Goal: Task Accomplishment & Management: Manage account settings

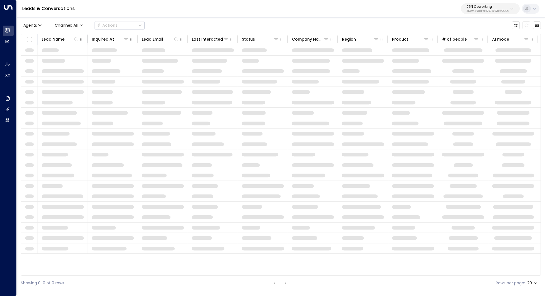
click at [498, 10] on p "3b9800f4-81ca-4ec0-8758-72fbe4763f36" at bounding box center [487, 11] width 42 height 2
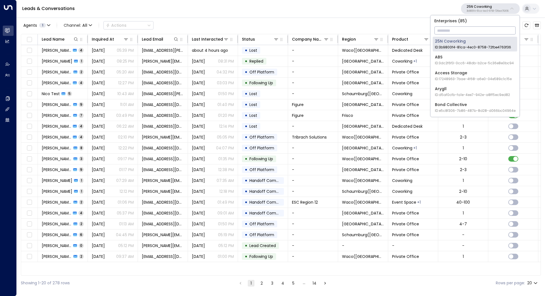
click at [473, 32] on input "text" at bounding box center [474, 30] width 81 height 10
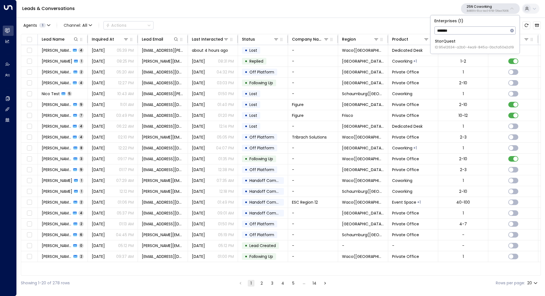
type input "*******"
click at [460, 46] on span "ID: 95e12634-a2b0-4ea9-845a-0bcfa50e2d19" at bounding box center [474, 47] width 79 height 5
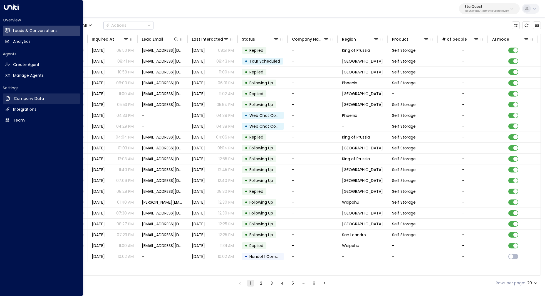
click at [48, 98] on link "Company Data Company Data" at bounding box center [42, 98] width 78 height 10
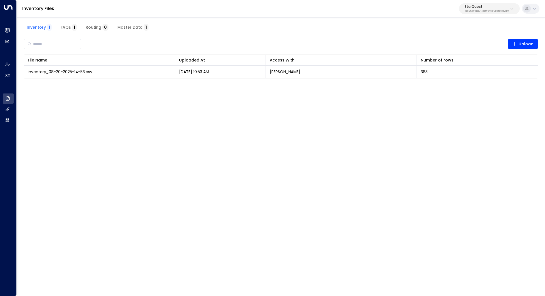
click at [126, 85] on html "Overview Leads & Conversations Leads & Conversations Analytics Analytics Agents…" at bounding box center [272, 42] width 545 height 85
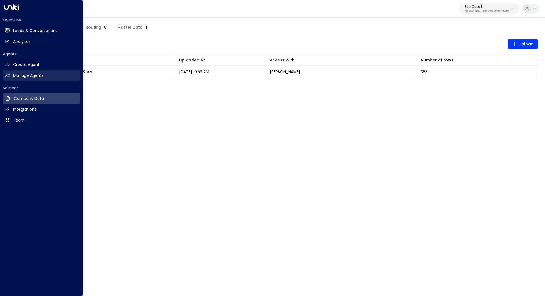
click at [44, 74] on link "Manage Agents Manage Agents" at bounding box center [42, 75] width 78 height 10
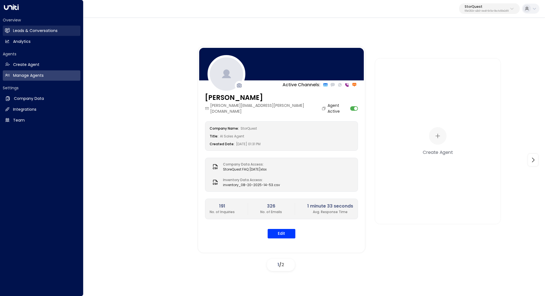
click at [47, 32] on h2 "Leads & Conversations" at bounding box center [35, 31] width 44 height 6
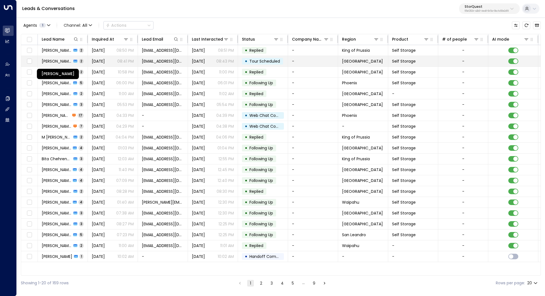
click at [50, 61] on span "MICHELE COOKE" at bounding box center [57, 61] width 30 height 6
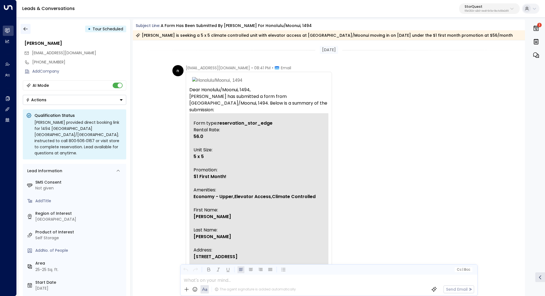
click at [25, 31] on icon "button" at bounding box center [26, 29] width 6 height 6
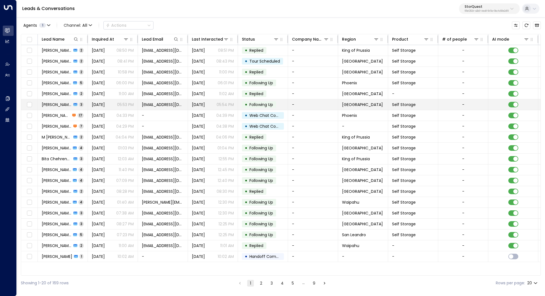
click at [105, 103] on span "[DATE]" at bounding box center [98, 105] width 13 height 6
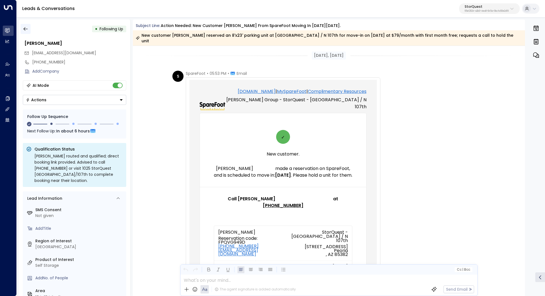
click at [28, 34] on button "button" at bounding box center [26, 29] width 10 height 10
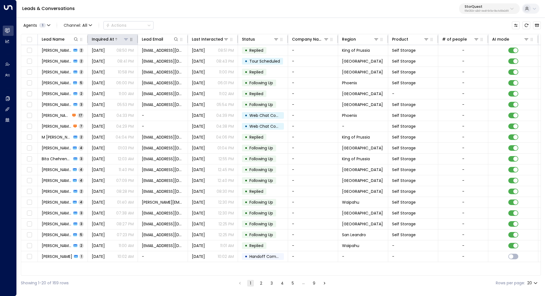
click at [109, 39] on div "Inquired At" at bounding box center [103, 39] width 22 height 7
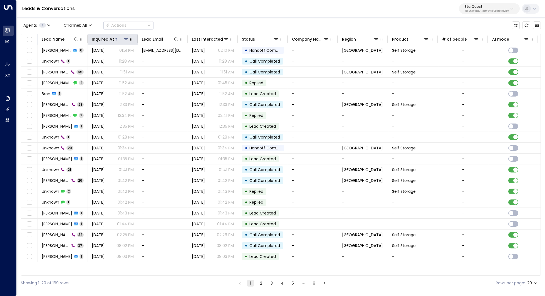
click at [109, 39] on div "Inquired At" at bounding box center [103, 39] width 22 height 7
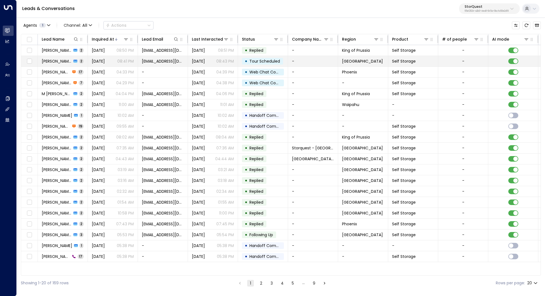
click at [108, 64] on td "Yesterday 08:41 PM" at bounding box center [113, 61] width 50 height 11
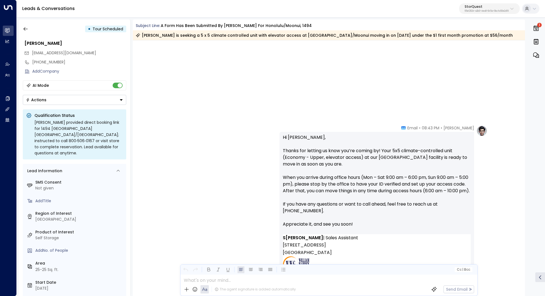
scroll to position [617, 0]
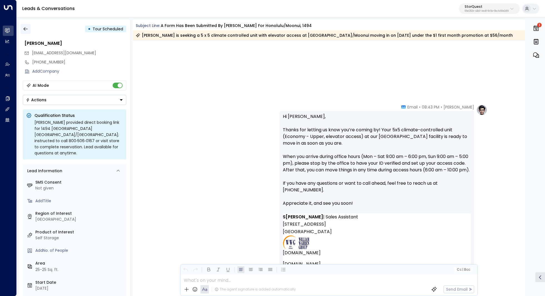
click at [25, 27] on icon "button" at bounding box center [26, 29] width 6 height 6
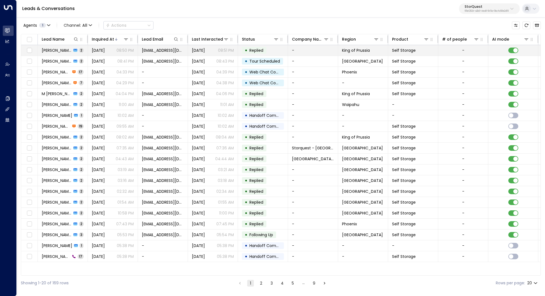
click at [73, 48] on icon at bounding box center [75, 50] width 4 height 4
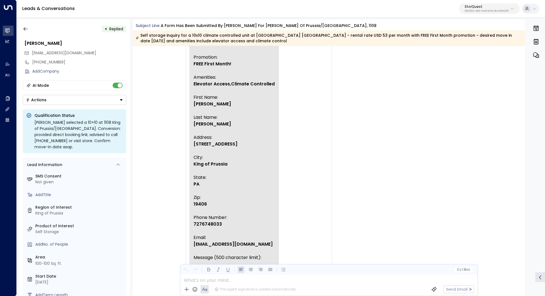
scroll to position [75, 0]
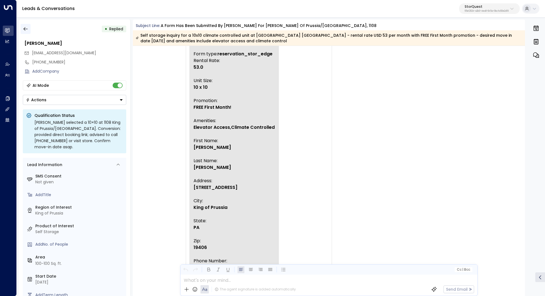
click at [28, 26] on button "button" at bounding box center [26, 29] width 10 height 10
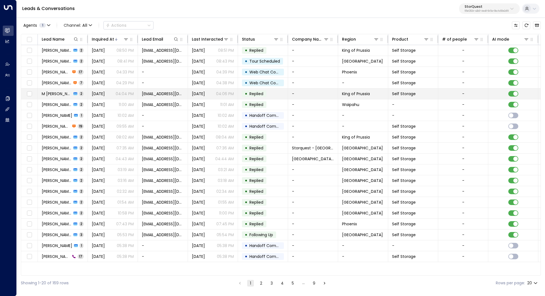
click at [73, 93] on td "M Sowell 2" at bounding box center [63, 93] width 50 height 11
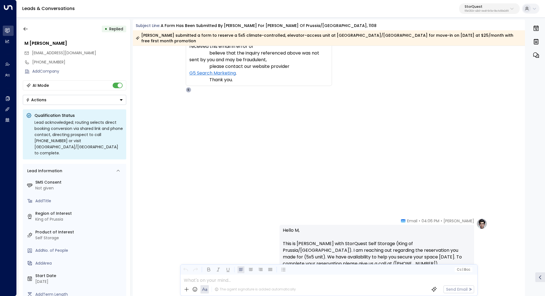
scroll to position [321, 0]
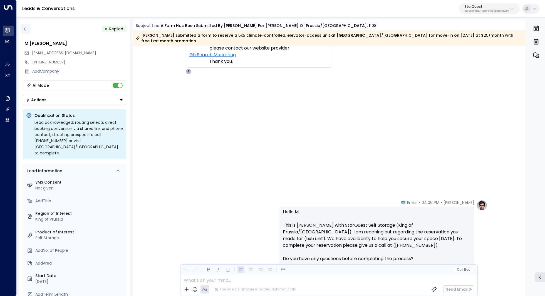
click at [24, 32] on button "button" at bounding box center [26, 29] width 10 height 10
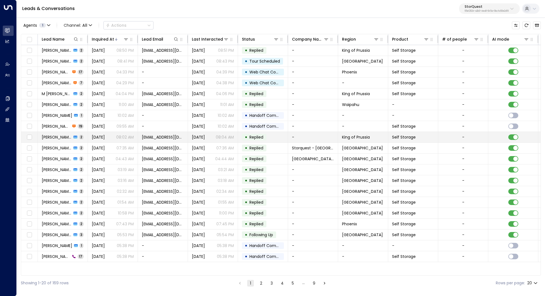
click at [90, 134] on td "Yesterday 08:02 AM" at bounding box center [113, 137] width 50 height 11
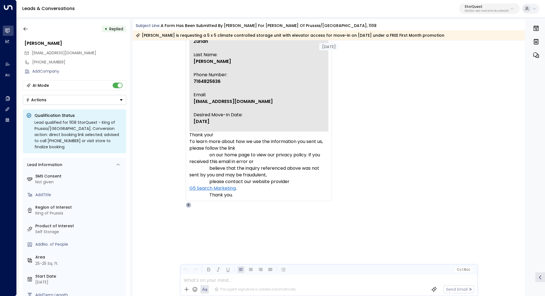
scroll to position [230, 0]
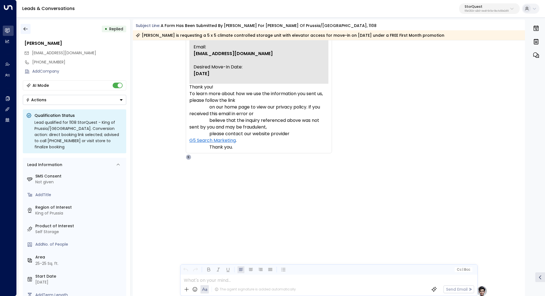
click at [27, 30] on icon "button" at bounding box center [26, 29] width 6 height 6
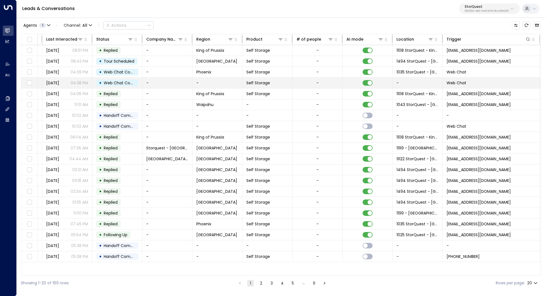
scroll to position [0, 195]
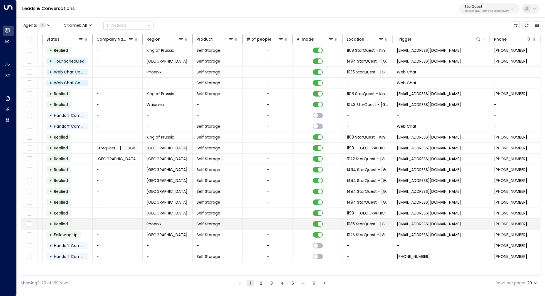
click at [427, 218] on td "no-reply-facilities@sparefoot.com" at bounding box center [441, 223] width 97 height 11
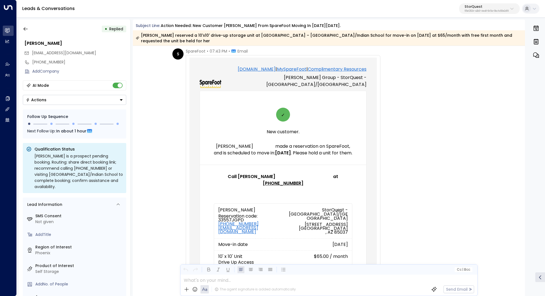
scroll to position [24, 0]
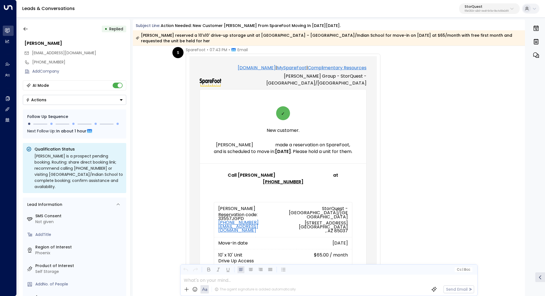
drag, startPoint x: 233, startPoint y: 98, endPoint x: 237, endPoint y: 98, distance: 3.6
click at [237, 86] on div "William Warren Group - StorQuest - Phoenix/Indian School" at bounding box center [293, 80] width 145 height 14
click at [250, 86] on div "William Warren Group - StorQuest - Phoenix/Indian School" at bounding box center [293, 80] width 145 height 14
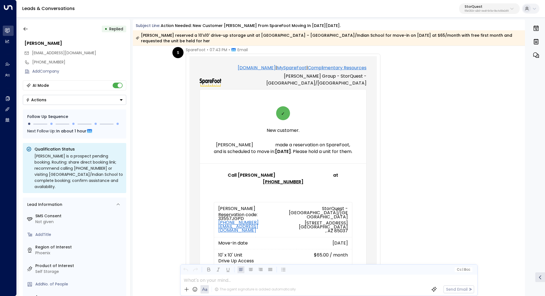
click at [261, 86] on div "William Warren Group - StorQuest - Phoenix/Indian School" at bounding box center [293, 80] width 145 height 14
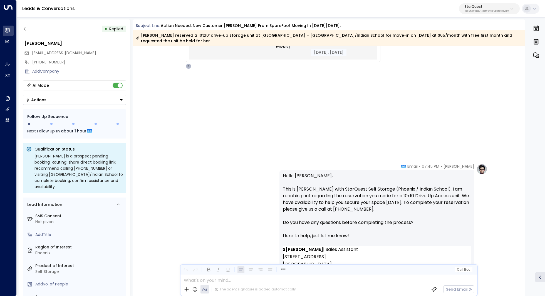
scroll to position [526, 0]
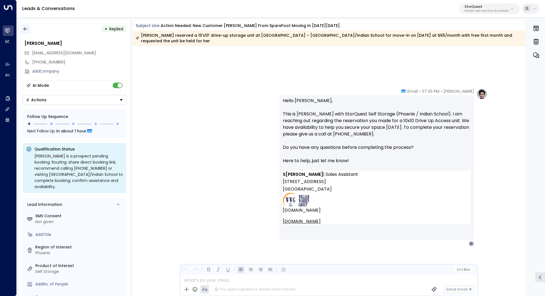
click at [23, 27] on icon "button" at bounding box center [26, 29] width 6 height 6
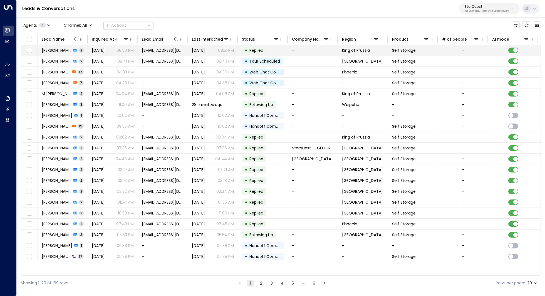
click at [57, 47] on td "Andrew Richey 2" at bounding box center [63, 50] width 50 height 11
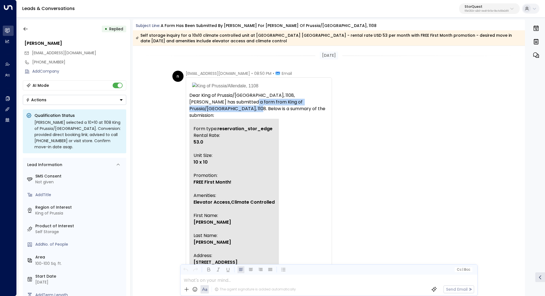
drag, startPoint x: 254, startPoint y: 101, endPoint x: 253, endPoint y: 106, distance: 5.7
click at [253, 106] on p "Andrew Richey has submitted a form from King of Prussia/Allendale, 1108. Below …" at bounding box center [258, 109] width 139 height 20
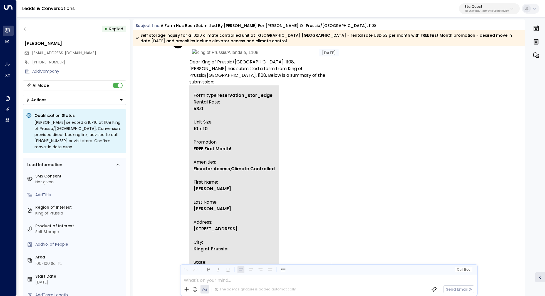
scroll to position [34, 0]
click at [242, 107] on p "Rental Rate: 53.0 Unit Size: 10 x 10 Promotion: FREE First Month! Amenities: El…" at bounding box center [233, 238] width 81 height 280
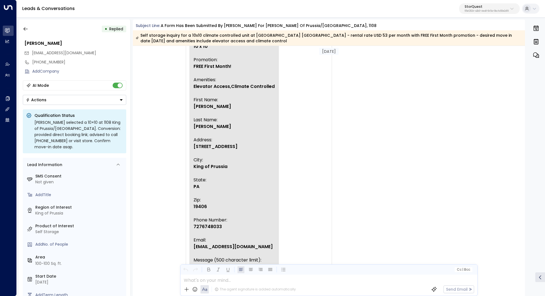
scroll to position [119, 0]
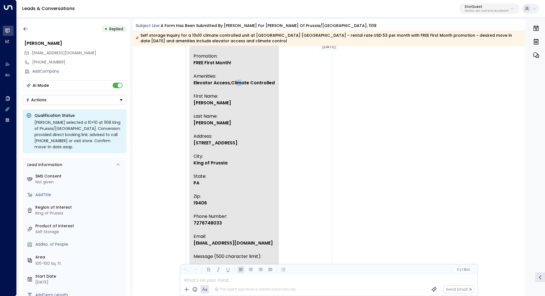
drag, startPoint x: 236, startPoint y: 128, endPoint x: 241, endPoint y: 128, distance: 5.0
click at [241, 86] on span "Elevator Access,Climate Controlled" at bounding box center [233, 82] width 81 height 7
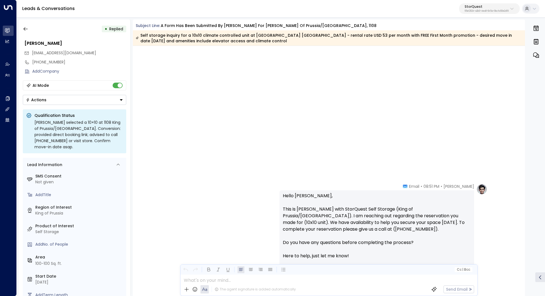
scroll to position [485, 0]
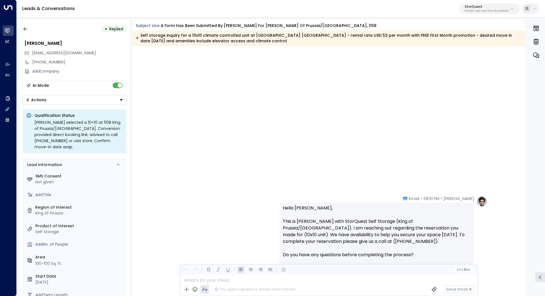
drag, startPoint x: 201, startPoint y: 98, endPoint x: 211, endPoint y: 98, distance: 9.4
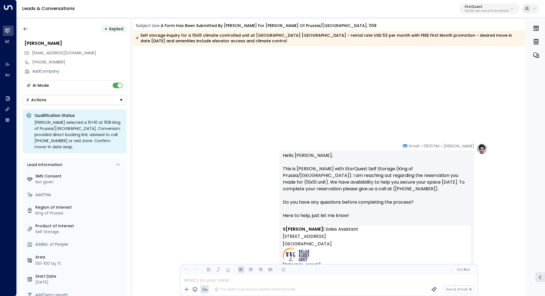
scroll to position [545, 0]
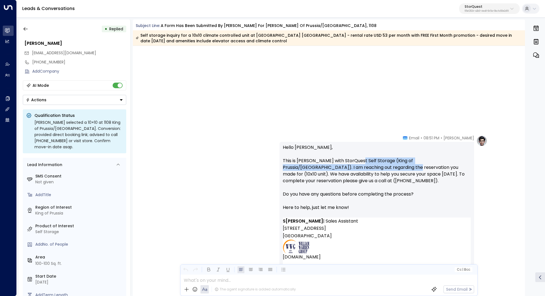
drag, startPoint x: 356, startPoint y: 159, endPoint x: 356, endPoint y: 165, distance: 5.6
click at [356, 165] on p "Hello Andrew, This is Sarah with StorQuest Self Storage (King of Prussia/Allend…" at bounding box center [377, 180] width 188 height 73
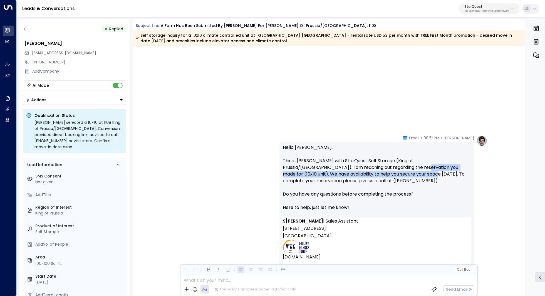
drag, startPoint x: 368, startPoint y: 167, endPoint x: 367, endPoint y: 172, distance: 5.1
click at [367, 172] on p "Hello Andrew, This is Sarah with StorQuest Self Storage (King of Prussia/Allend…" at bounding box center [377, 180] width 188 height 73
drag, startPoint x: 374, startPoint y: 169, endPoint x: 373, endPoint y: 175, distance: 5.6
click at [373, 175] on p "Hello Andrew, This is Sarah with StorQuest Self Storage (King of Prussia/Allend…" at bounding box center [377, 180] width 188 height 73
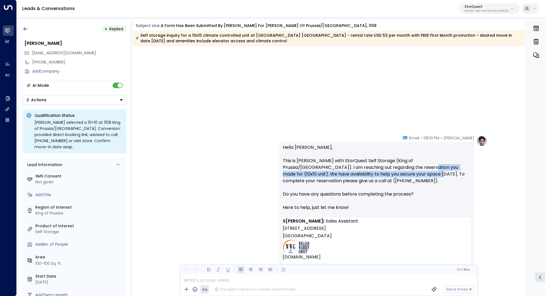
click at [373, 175] on p "Hello Andrew, This is Sarah with StorQuest Self Storage (King of Prussia/Allend…" at bounding box center [377, 180] width 188 height 73
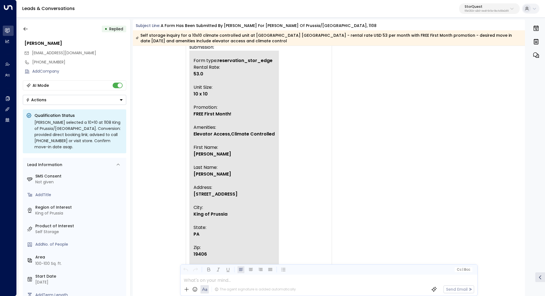
scroll to position [0, 0]
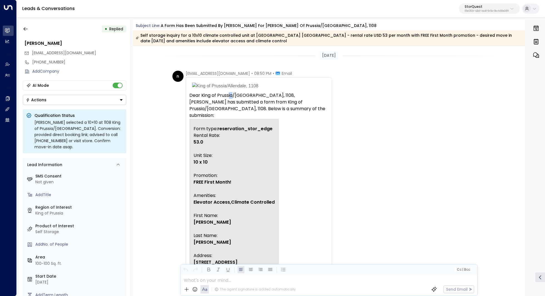
drag, startPoint x: 227, startPoint y: 98, endPoint x: 231, endPoint y: 98, distance: 4.2
click at [231, 98] on p "Dear King of Prussia/Allendale, 1108," at bounding box center [258, 95] width 139 height 7
drag, startPoint x: 252, startPoint y: 100, endPoint x: 235, endPoint y: 100, distance: 17.2
click at [235, 100] on p "Andrew Richey has submitted a form from King of Prussia/Allendale, 1108. Below …" at bounding box center [258, 109] width 139 height 20
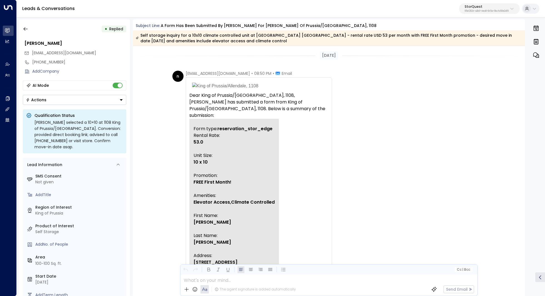
click at [235, 100] on p "Andrew Richey has submitted a form from King of Prussia/Allendale, 1108. Below …" at bounding box center [258, 109] width 139 height 20
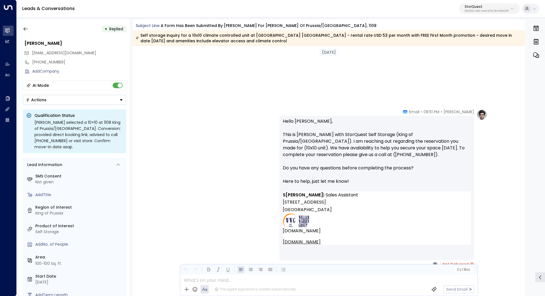
scroll to position [575, 0]
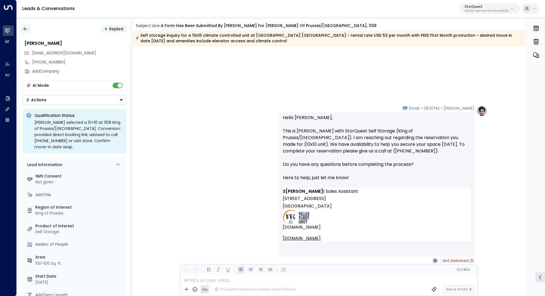
click at [27, 26] on icon "button" at bounding box center [26, 29] width 6 height 6
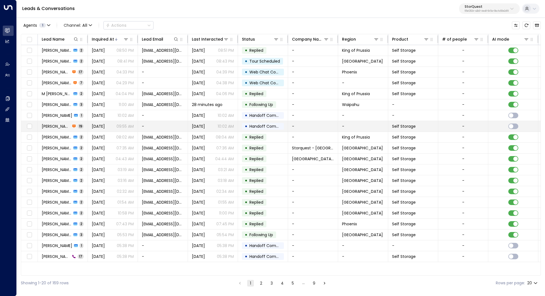
click at [61, 126] on span "[PERSON_NAME]" at bounding box center [56, 126] width 29 height 6
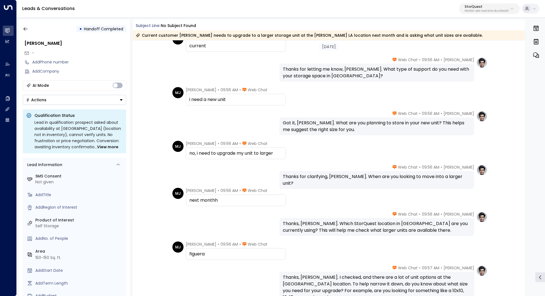
scroll to position [332, 0]
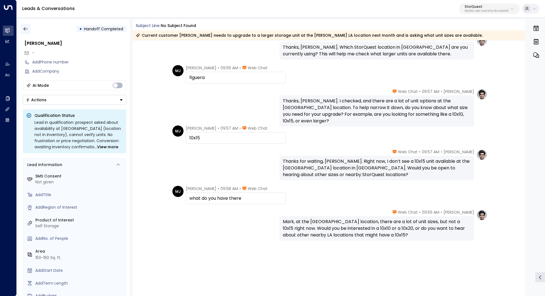
click at [25, 29] on icon "button" at bounding box center [26, 29] width 6 height 6
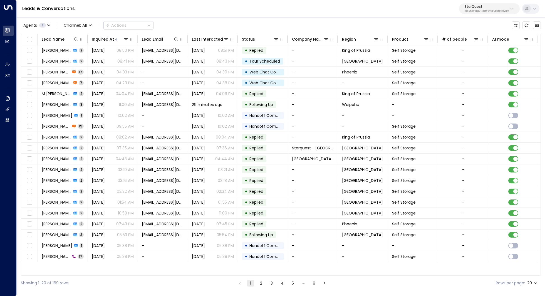
click at [262, 284] on button "2" at bounding box center [261, 283] width 7 height 7
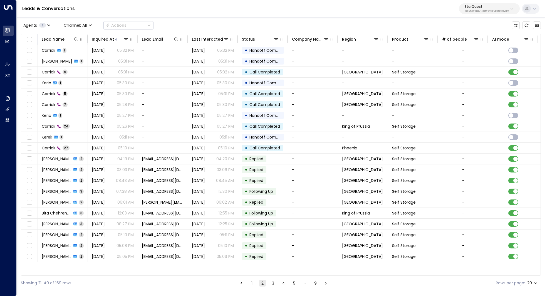
click at [250, 282] on button "1" at bounding box center [251, 283] width 7 height 7
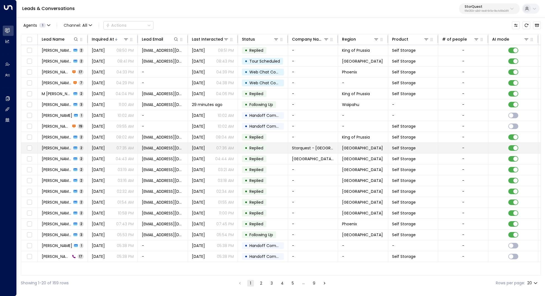
click at [62, 147] on span "[PERSON_NAME]" at bounding box center [57, 148] width 30 height 6
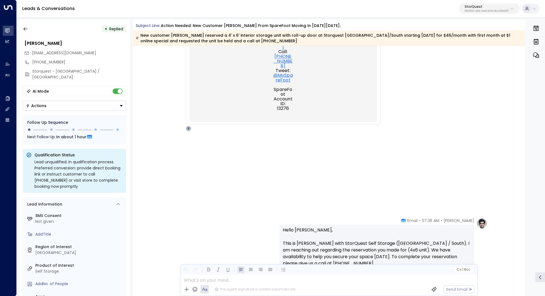
scroll to position [457, 0]
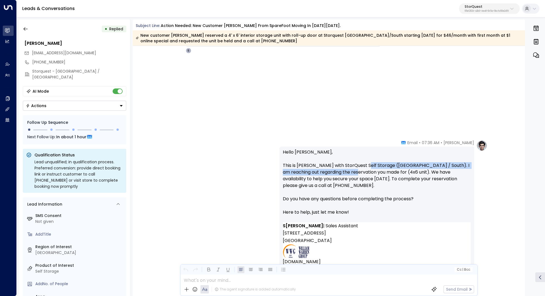
drag, startPoint x: 362, startPoint y: 167, endPoint x: 362, endPoint y: 173, distance: 5.3
click at [362, 173] on p "Hello Janelle, This is Sarah with StorQuest Self Storage (Honolulu / South). I …" at bounding box center [377, 185] width 188 height 73
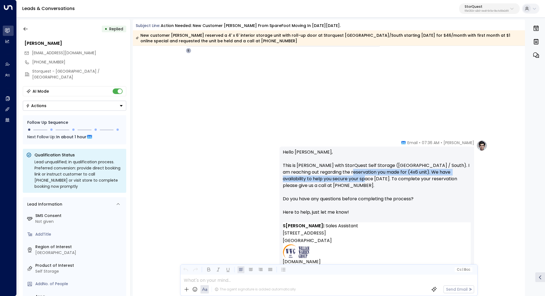
drag, startPoint x: 355, startPoint y: 173, endPoint x: 355, endPoint y: 178, distance: 5.3
click at [355, 178] on p "Hello Janelle, This is Sarah with StorQuest Self Storage (Honolulu / South). I …" at bounding box center [377, 185] width 188 height 73
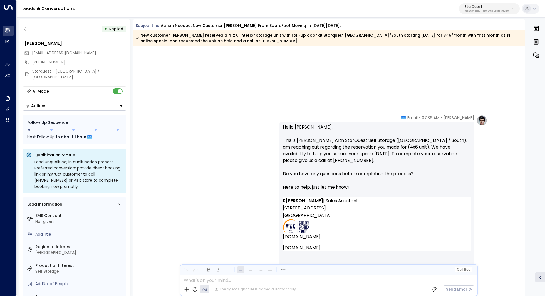
drag, startPoint x: 319, startPoint y: 175, endPoint x: 331, endPoint y: 175, distance: 11.4
click at [330, 175] on p "Hello Janelle, This is Sarah with StorQuest Self Storage (Honolulu / South). I …" at bounding box center [377, 160] width 188 height 73
click at [331, 175] on p "Hello Janelle, This is Sarah with StorQuest Self Storage (Honolulu / South). I …" at bounding box center [377, 160] width 188 height 73
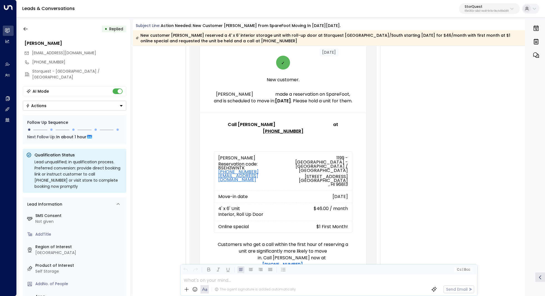
scroll to position [0, 0]
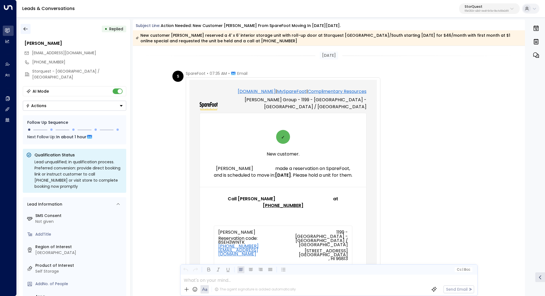
click at [26, 25] on button "button" at bounding box center [26, 29] width 10 height 10
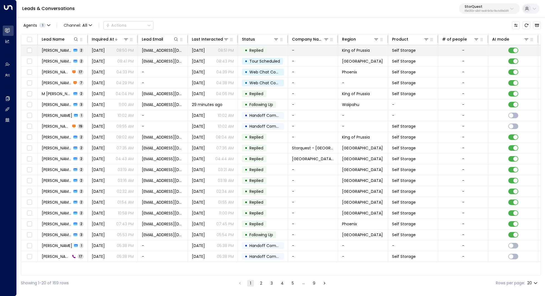
click at [56, 52] on span "[PERSON_NAME]" at bounding box center [57, 51] width 30 height 6
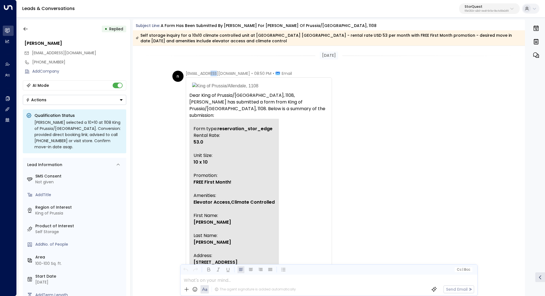
drag, startPoint x: 210, startPoint y: 74, endPoint x: 218, endPoint y: 74, distance: 8.6
click at [218, 74] on span "[EMAIL_ADDRESS][DOMAIN_NAME]" at bounding box center [218, 74] width 64 height 6
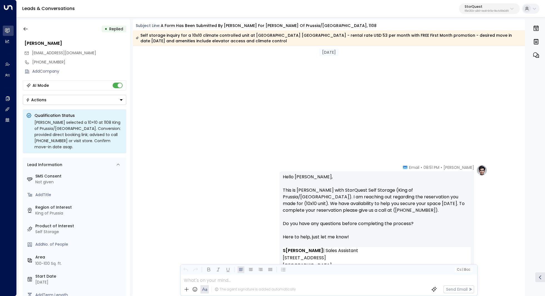
scroll to position [544, 0]
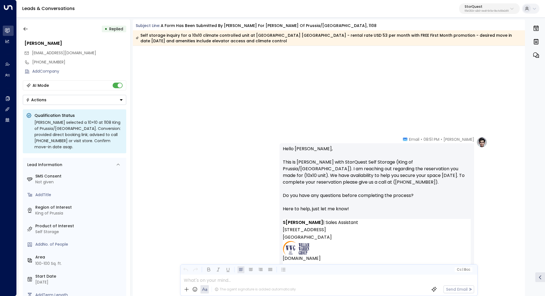
drag, startPoint x: 225, startPoint y: 66, endPoint x: 225, endPoint y: 69, distance: 3.9
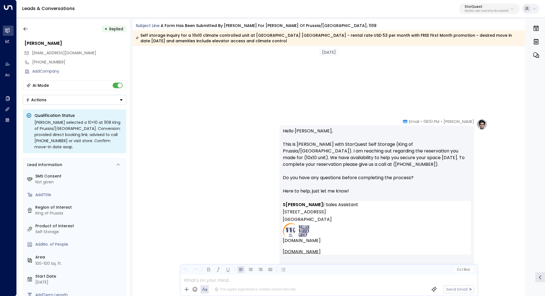
scroll to position [571, 0]
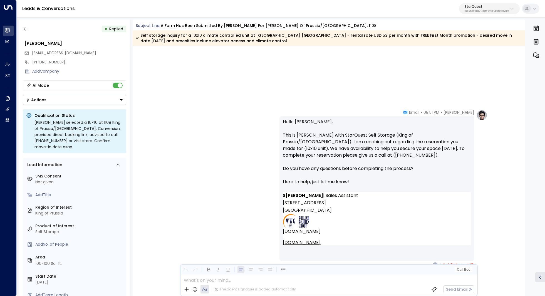
drag, startPoint x: 303, startPoint y: 133, endPoint x: 310, endPoint y: 133, distance: 6.9
click at [308, 133] on p "Hello Andrew, This is Sarah with StorQuest Self Storage (King of Prussia/Allend…" at bounding box center [377, 154] width 188 height 73
click at [310, 133] on p "Hello Andrew, This is Sarah with StorQuest Self Storage (King of Prussia/Allend…" at bounding box center [377, 154] width 188 height 73
drag, startPoint x: 324, startPoint y: 133, endPoint x: 322, endPoint y: 142, distance: 8.9
click at [323, 140] on p "Hello Andrew, This is Sarah with StorQuest Self Storage (King of Prussia/Allend…" at bounding box center [377, 154] width 188 height 73
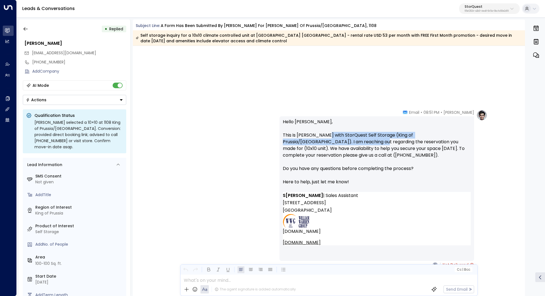
click at [322, 142] on p "Hello Andrew, This is Sarah with StorQuest Self Storage (King of Prussia/Allend…" at bounding box center [377, 154] width 188 height 73
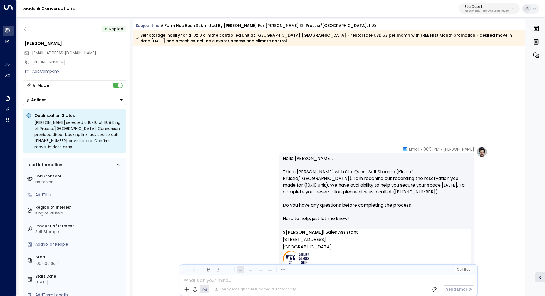
scroll to position [537, 0]
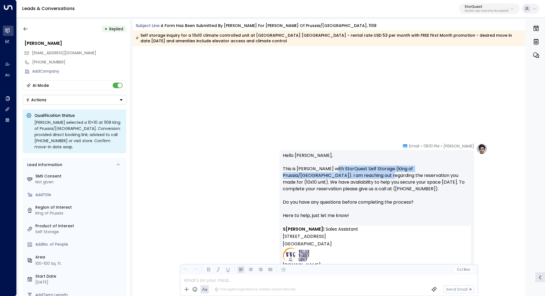
drag, startPoint x: 329, startPoint y: 168, endPoint x: 329, endPoint y: 174, distance: 5.8
click at [329, 174] on p "Hello Andrew, This is Sarah with StorQuest Self Storage (King of Prussia/Allend…" at bounding box center [377, 188] width 188 height 73
drag, startPoint x: 347, startPoint y: 171, endPoint x: 347, endPoint y: 175, distance: 3.6
click at [347, 175] on p "Hello Andrew, This is Sarah with StorQuest Self Storage (King of Prussia/Allend…" at bounding box center [377, 188] width 188 height 73
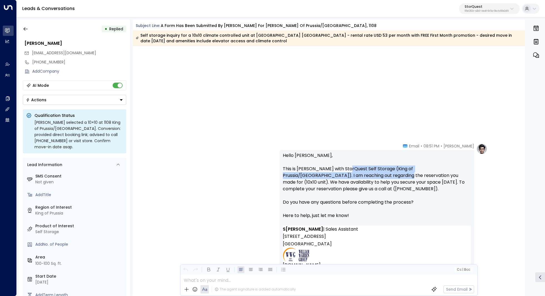
click at [347, 175] on p "Hello Andrew, This is Sarah with StorQuest Self Storage (King of Prussia/Allend…" at bounding box center [377, 188] width 188 height 73
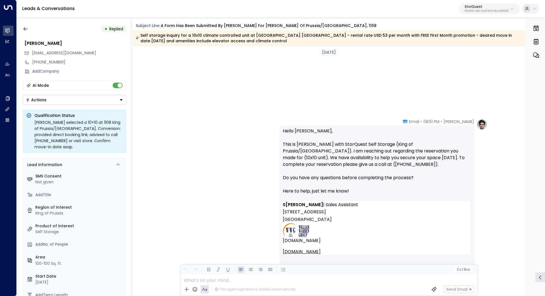
scroll to position [562, 0]
click at [26, 33] on button "button" at bounding box center [26, 29] width 10 height 10
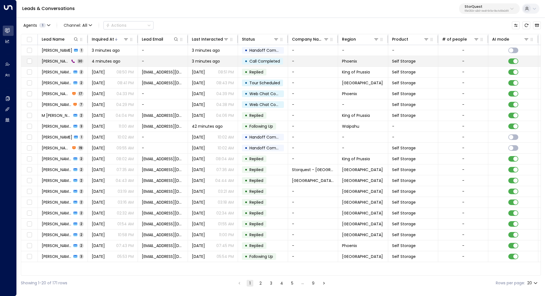
click at [74, 62] on td "Barb 30" at bounding box center [63, 61] width 50 height 11
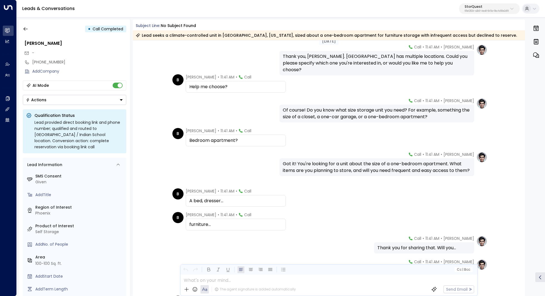
scroll to position [349, 0]
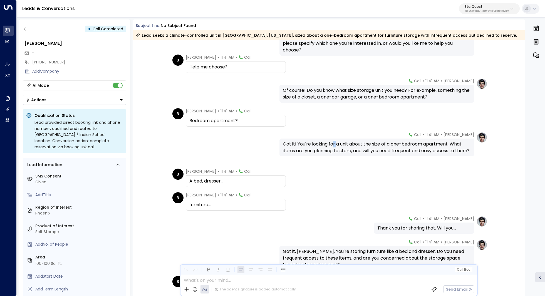
drag, startPoint x: 332, startPoint y: 143, endPoint x: 335, endPoint y: 143, distance: 3.3
click at [335, 143] on div "Got it! You're looking for a unit about the size of a one-bedroom apartment. Wh…" at bounding box center [377, 147] width 188 height 13
drag, startPoint x: 347, startPoint y: 143, endPoint x: 345, endPoint y: 146, distance: 3.4
click at [345, 146] on div "Got it! You're looking for a unit about the size of a one-bedroom apartment. Wh…" at bounding box center [377, 147] width 188 height 13
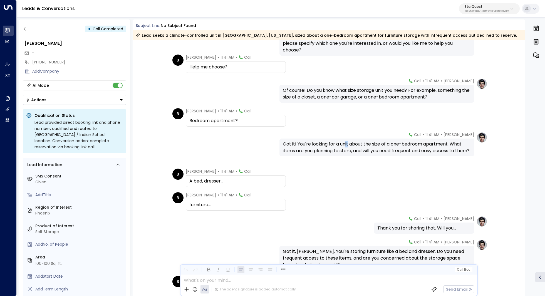
click at [347, 149] on div "Got it! You're looking for a unit about the size of a one-bedroom apartment. Wh…" at bounding box center [377, 147] width 188 height 13
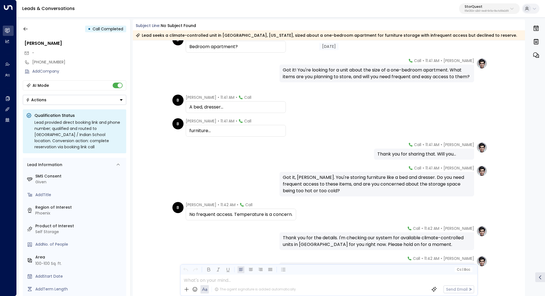
scroll to position [423, 0]
drag, startPoint x: 336, startPoint y: 177, endPoint x: 342, endPoint y: 177, distance: 5.8
click at [342, 177] on div "Got it, Barb. You're storing furniture like a bed and dresser. Do you need freq…" at bounding box center [377, 183] width 188 height 20
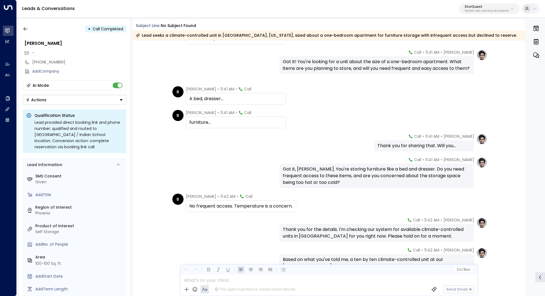
scroll to position [435, 0]
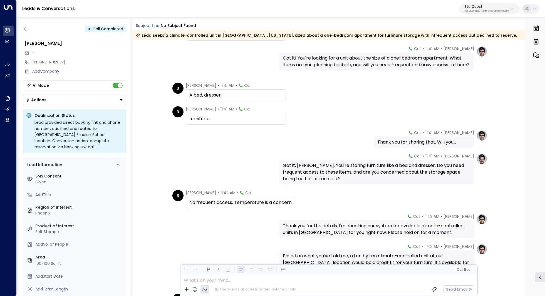
click at [340, 168] on div "Got it, Barb. You're storing furniture like a bed and dresser. Do you need freq…" at bounding box center [377, 172] width 188 height 20
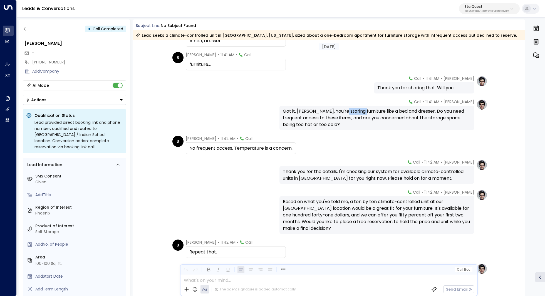
scroll to position [499, 0]
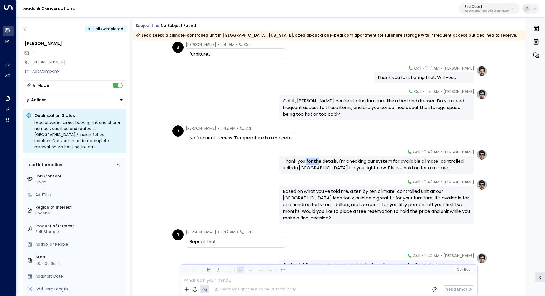
drag, startPoint x: 306, startPoint y: 164, endPoint x: 317, endPoint y: 164, distance: 10.6
click at [317, 164] on div "Thank you for the details. I'm checking our system for available climate-contro…" at bounding box center [377, 164] width 188 height 13
click at [330, 164] on div "Thank you for the details. I'm checking our system for available climate-contro…" at bounding box center [377, 164] width 188 height 13
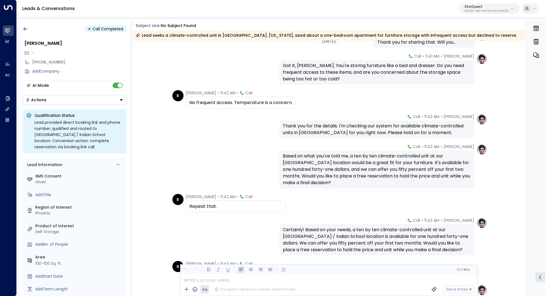
scroll to position [548, 0]
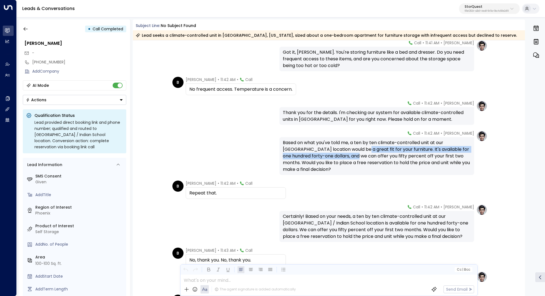
drag, startPoint x: 338, startPoint y: 149, endPoint x: 337, endPoint y: 155, distance: 6.1
click at [337, 155] on div "Based on what you've told me, a ten by ten climate-controlled unit at our Phoen…" at bounding box center [377, 155] width 188 height 33
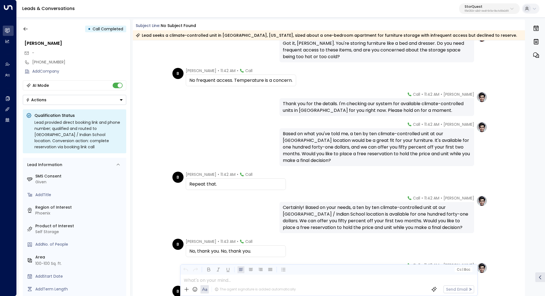
drag, startPoint x: 332, startPoint y: 146, endPoint x: 332, endPoint y: 150, distance: 3.6
click at [332, 150] on div "Based on what you've told me, a ten by ten climate-controlled unit at our Phoen…" at bounding box center [377, 146] width 188 height 33
drag, startPoint x: 336, startPoint y: 148, endPoint x: 336, endPoint y: 151, distance: 2.8
click at [336, 151] on div "Based on what you've told me, a ten by ten climate-controlled unit at our Phoen…" at bounding box center [377, 146] width 188 height 33
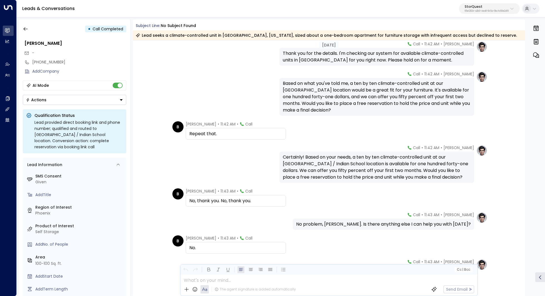
scroll to position [607, 0]
drag, startPoint x: 313, startPoint y: 156, endPoint x: 323, endPoint y: 156, distance: 10.3
click at [323, 156] on div "Certainly! Based on your needs, a ten by ten climate-controlled unit at our Pho…" at bounding box center [377, 166] width 188 height 27
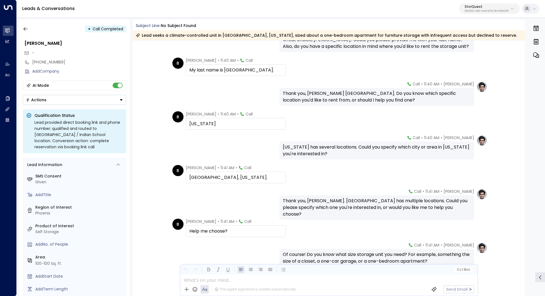
scroll to position [121, 0]
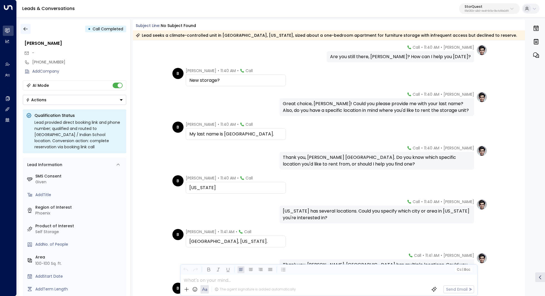
click at [23, 25] on button "button" at bounding box center [26, 29] width 10 height 10
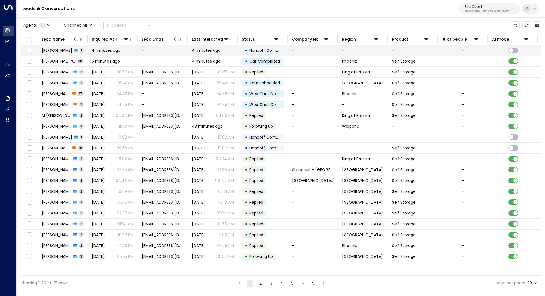
click at [68, 52] on td "Barb 1" at bounding box center [63, 50] width 50 height 11
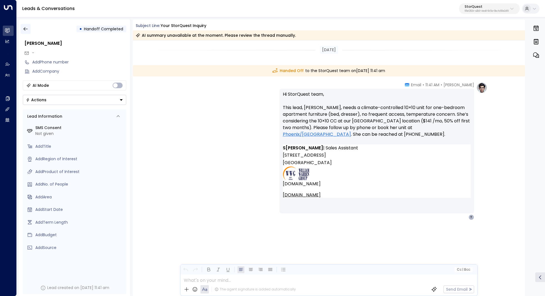
click at [24, 27] on icon "button" at bounding box center [26, 29] width 6 height 6
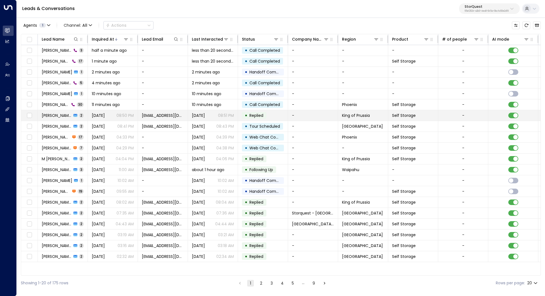
click at [61, 116] on span "[PERSON_NAME]" at bounding box center [57, 116] width 30 height 6
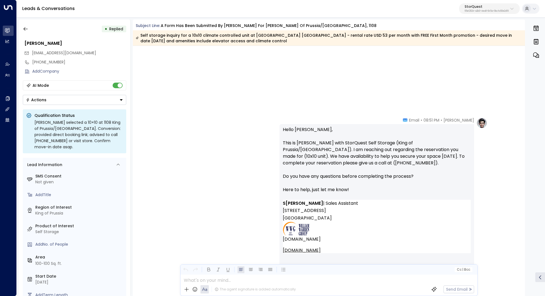
scroll to position [598, 0]
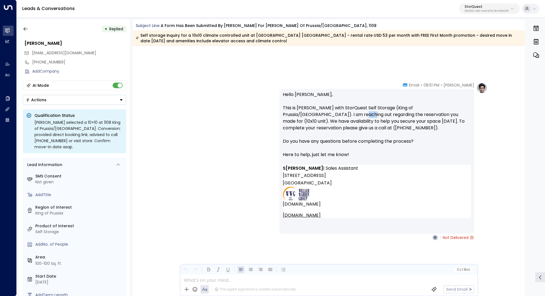
drag, startPoint x: 303, startPoint y: 112, endPoint x: 310, endPoint y: 112, distance: 6.7
click at [310, 112] on p "Hello Andrew, This is Sarah with StorQuest Self Storage (King of Prussia/Allend…" at bounding box center [377, 127] width 188 height 73
click at [326, 109] on p "Hello Andrew, This is Sarah with StorQuest Self Storage (King of Prussia/Allend…" at bounding box center [377, 127] width 188 height 73
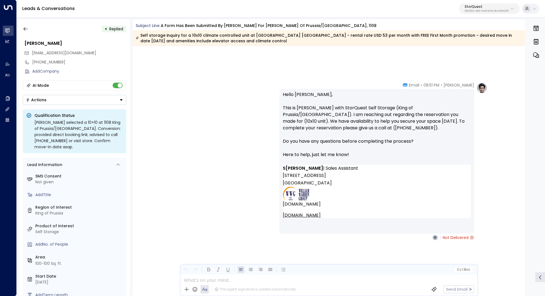
click at [340, 110] on p "Hello Andrew, This is Sarah with StorQuest Self Storage (King of Prussia/Allend…" at bounding box center [377, 127] width 188 height 73
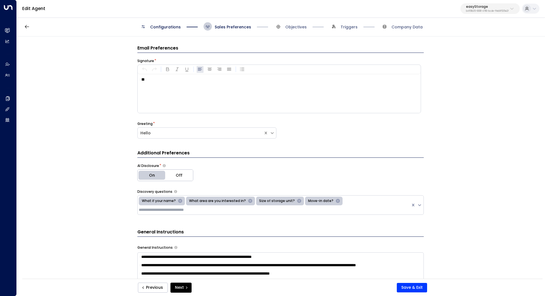
scroll to position [45, 0]
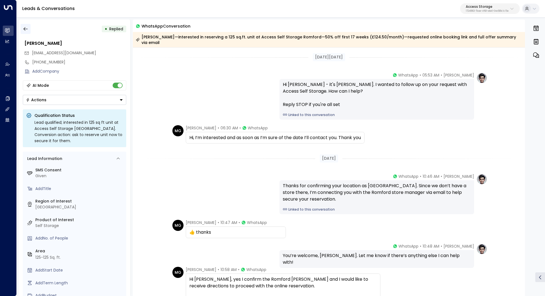
click at [25, 29] on icon "button" at bounding box center [26, 29] width 6 height 6
click at [27, 28] on icon "button" at bounding box center [26, 29] width 6 height 6
click at [26, 31] on icon "button" at bounding box center [26, 29] width 6 height 6
click at [495, 11] on p "17248963-7bae-4f68-a6e0-04e589c1c15e" at bounding box center [486, 11] width 43 height 2
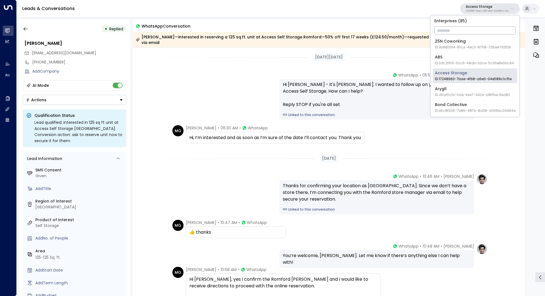
click at [470, 33] on input "text" at bounding box center [474, 30] width 81 height 10
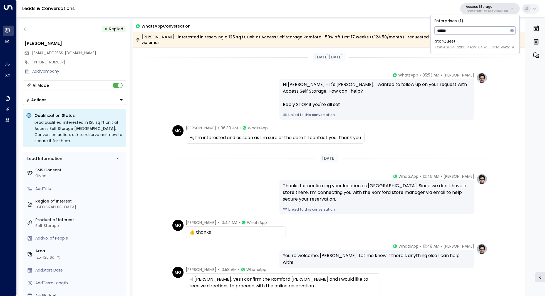
type input "******"
click at [464, 45] on span "ID: 95e12634-a2b0-4ea9-845a-0bcfa50e2d19" at bounding box center [474, 47] width 79 height 5
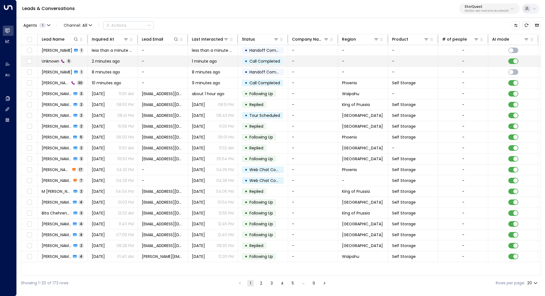
click at [50, 58] on td "Unknown 5" at bounding box center [63, 61] width 50 height 11
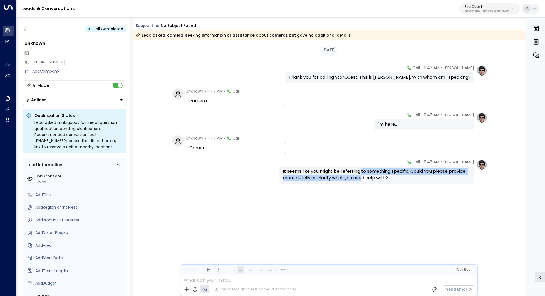
drag, startPoint x: 362, startPoint y: 170, endPoint x: 362, endPoint y: 175, distance: 4.4
click at [362, 175] on div "It seems like you might be referring to something specific. Could you please pr…" at bounding box center [377, 174] width 188 height 13
click at [368, 175] on div "It seems like you might be referring to something specific. Could you please pr…" at bounding box center [377, 174] width 188 height 13
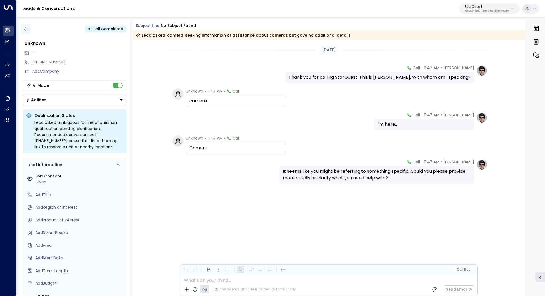
click at [25, 26] on icon "button" at bounding box center [26, 29] width 6 height 6
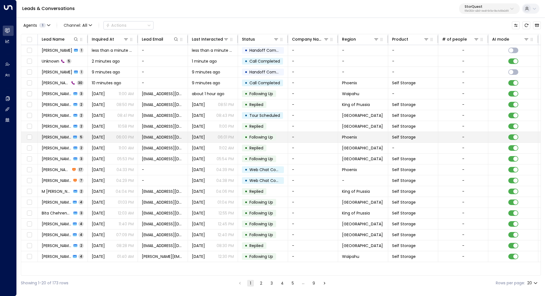
click at [66, 132] on td "Thomas Brower 5" at bounding box center [63, 137] width 50 height 11
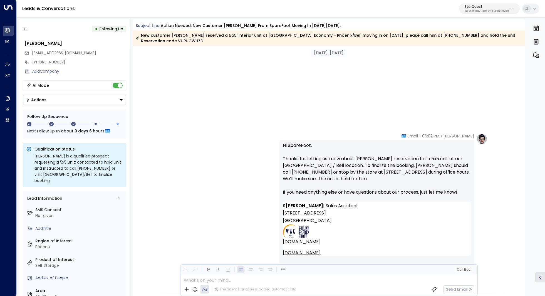
scroll to position [300, 0]
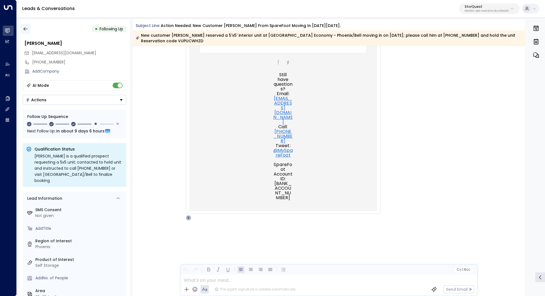
click at [29, 26] on button "button" at bounding box center [26, 29] width 10 height 10
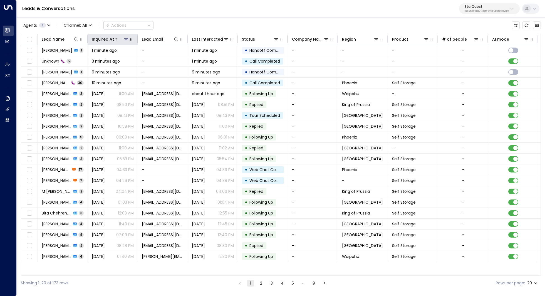
click at [126, 38] on icon at bounding box center [126, 39] width 4 height 2
click at [127, 40] on icon at bounding box center [126, 39] width 4 height 4
click at [108, 41] on div "Inquired At" at bounding box center [103, 39] width 22 height 7
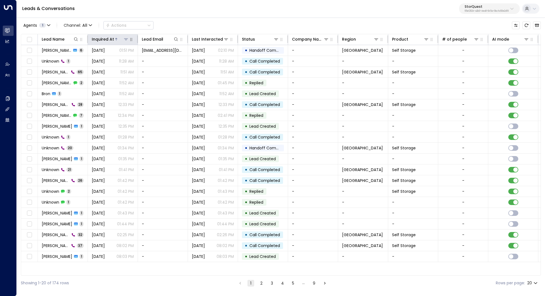
click at [107, 40] on div "Inquired At" at bounding box center [103, 39] width 22 height 7
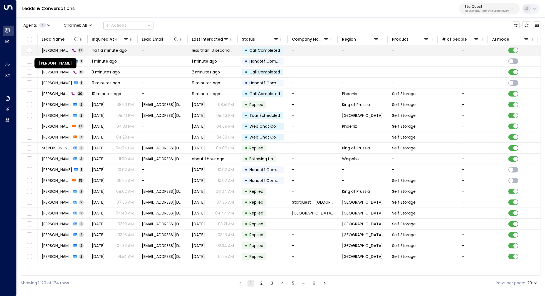
click at [61, 48] on span "Tamara Gonzalez" at bounding box center [56, 51] width 29 height 6
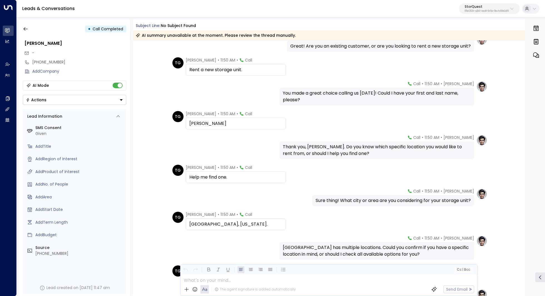
scroll to position [145, 0]
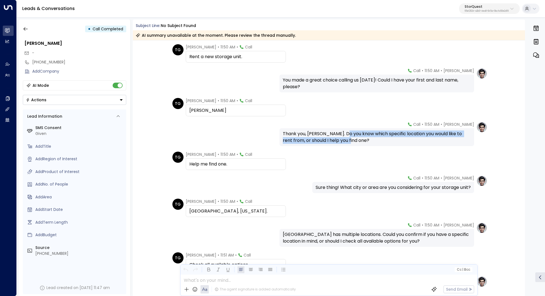
drag, startPoint x: 345, startPoint y: 132, endPoint x: 343, endPoint y: 137, distance: 5.3
click at [343, 137] on div "Thank you, Tamara. Do you know which specific location you would like to rent f…" at bounding box center [377, 136] width 188 height 13
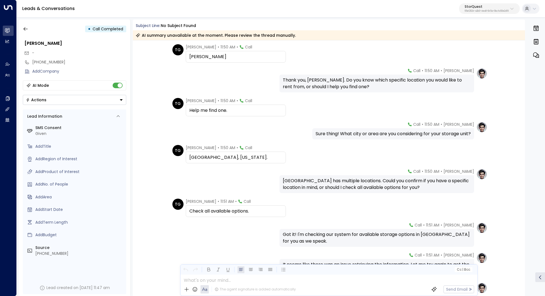
scroll to position [203, 0]
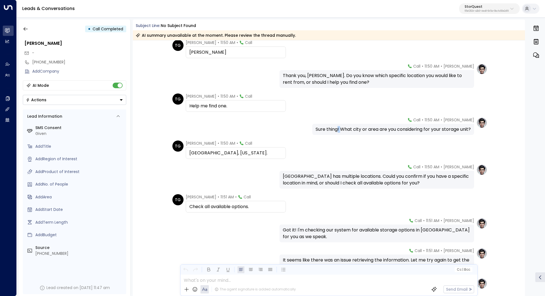
drag, startPoint x: 334, startPoint y: 130, endPoint x: 340, endPoint y: 130, distance: 5.6
click at [340, 130] on div "Sure thing! What city or area are you considering for your storage unit?" at bounding box center [392, 129] width 155 height 7
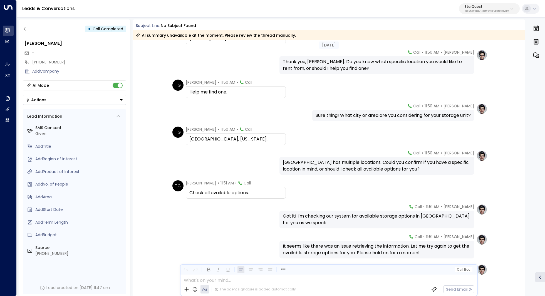
scroll to position [217, 0]
click at [336, 163] on div "Camarillo has multiple locations. Could you confirm if you have a specific loca…" at bounding box center [377, 165] width 188 height 13
click at [343, 161] on div "Camarillo has multiple locations. Could you confirm if you have a specific loca…" at bounding box center [377, 165] width 188 height 13
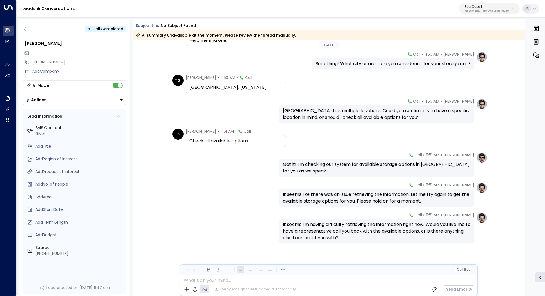
scroll to position [271, 0]
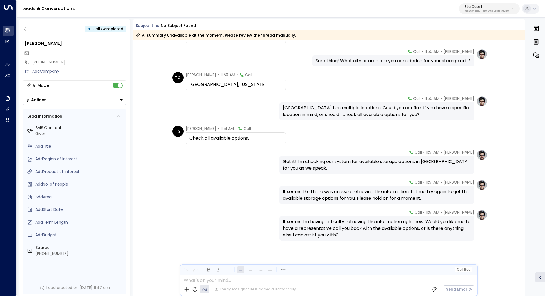
click at [345, 191] on div "It seems like there was an issue retrieving the information. Let me try again t…" at bounding box center [377, 194] width 188 height 13
drag, startPoint x: 359, startPoint y: 191, endPoint x: 359, endPoint y: 195, distance: 4.2
click at [359, 195] on div "It seems like there was an issue retrieving the information. Let me try again t…" at bounding box center [377, 194] width 188 height 13
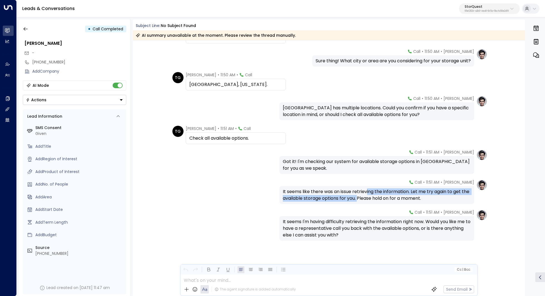
click at [365, 196] on div "It seems like there was an issue retrieving the information. Let me try again t…" at bounding box center [377, 194] width 188 height 13
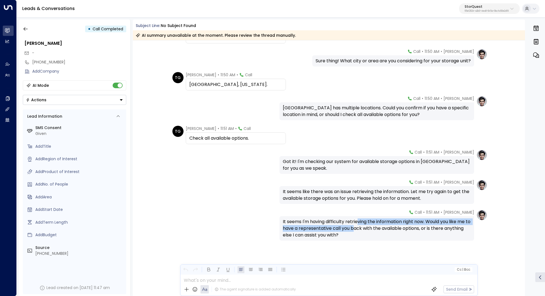
drag, startPoint x: 357, startPoint y: 219, endPoint x: 357, endPoint y: 226, distance: 7.5
click at [357, 226] on div "It seems I'm having difficulty retrieving the information right now. Would you …" at bounding box center [377, 228] width 188 height 20
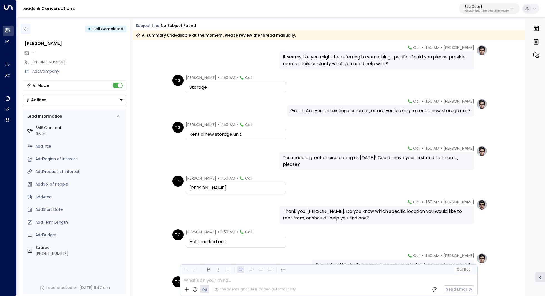
click at [27, 26] on icon "button" at bounding box center [26, 29] width 6 height 6
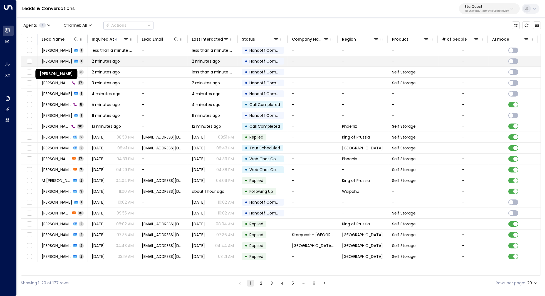
click at [56, 62] on span "Tamara Gonzalez" at bounding box center [57, 61] width 31 height 6
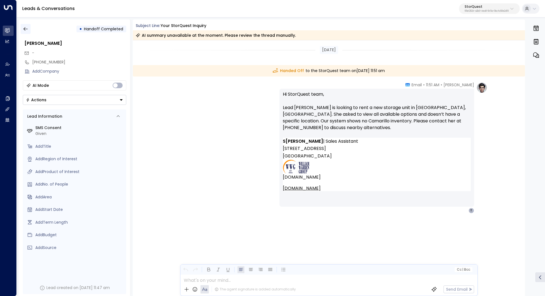
click at [29, 27] on button "button" at bounding box center [26, 29] width 10 height 10
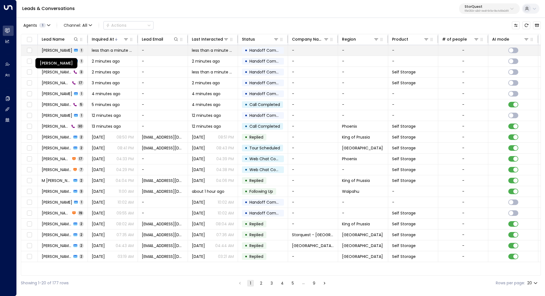
click at [52, 48] on span "Tamara Gonzalez" at bounding box center [57, 51] width 31 height 6
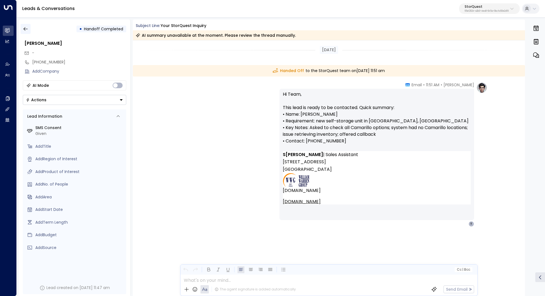
click at [25, 26] on button "button" at bounding box center [26, 29] width 10 height 10
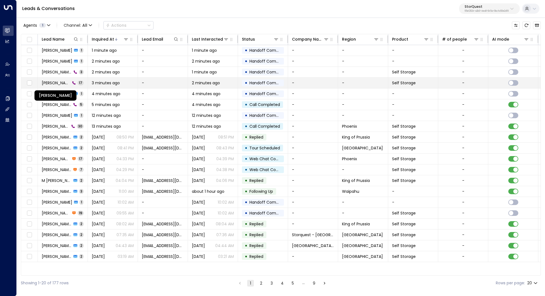
click at [60, 80] on span "Tamara Gonzalez" at bounding box center [56, 83] width 29 height 6
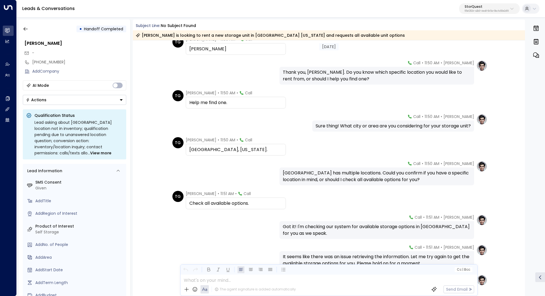
scroll to position [271, 0]
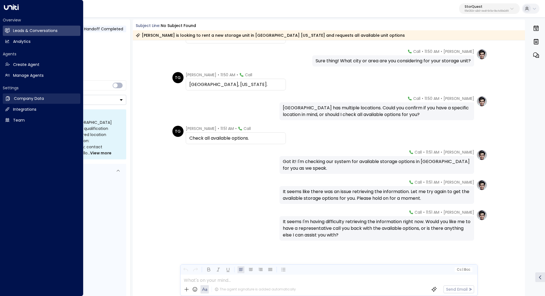
click at [45, 102] on link "Company Data Company Data" at bounding box center [42, 98] width 78 height 10
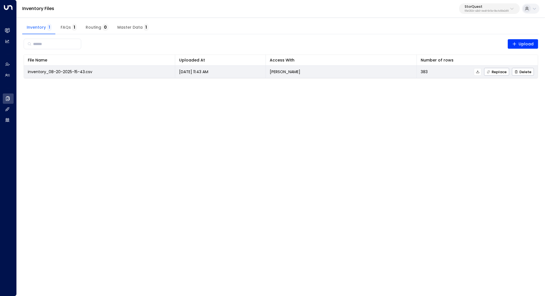
click at [479, 72] on icon at bounding box center [477, 72] width 4 height 4
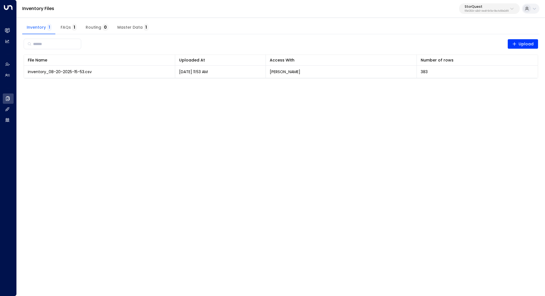
click at [488, 7] on p "StorQuest" at bounding box center [486, 6] width 44 height 3
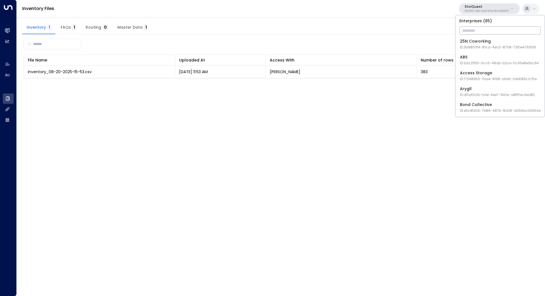
click at [471, 32] on input "text" at bounding box center [499, 30] width 81 height 10
type input "****"
click at [474, 43] on div "Four Leaf Properties ID: 34e1cd17-0f68-49af-bd32-3c48ce8611d1" at bounding box center [497, 43] width 74 height 11
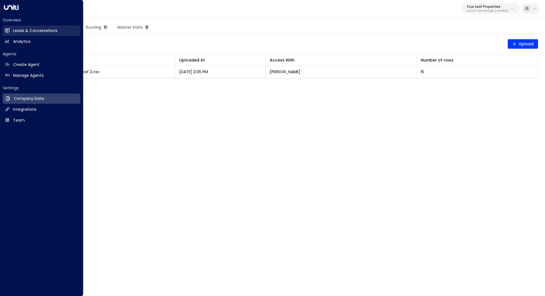
click at [19, 33] on h2 "Leads & Conversations" at bounding box center [35, 31] width 44 height 6
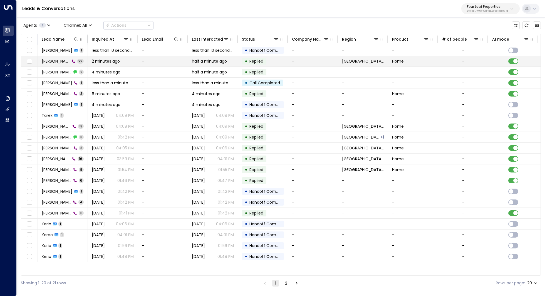
click at [53, 60] on span "[PERSON_NAME]" at bounding box center [56, 61] width 28 height 6
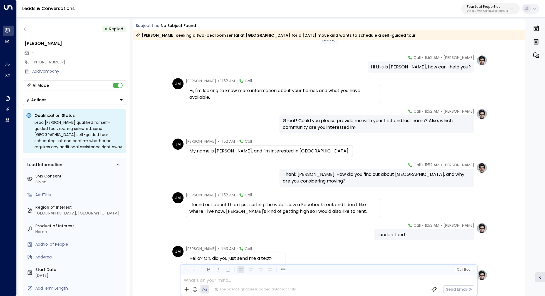
scroll to position [23, 0]
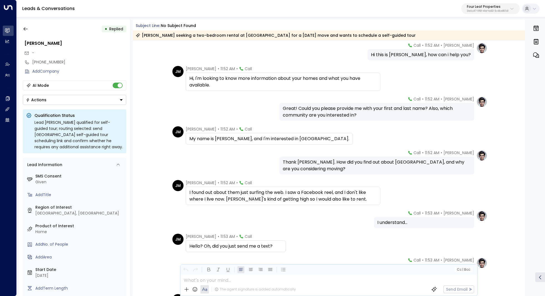
drag, startPoint x: 346, startPoint y: 106, endPoint x: 346, endPoint y: 110, distance: 4.5
click at [346, 110] on div "Great! Could you please provide me with your first and last name? Also, which c…" at bounding box center [377, 111] width 188 height 13
click at [346, 111] on div "Great! Could you please provide me with your first and last name? Also, which c…" at bounding box center [377, 111] width 188 height 13
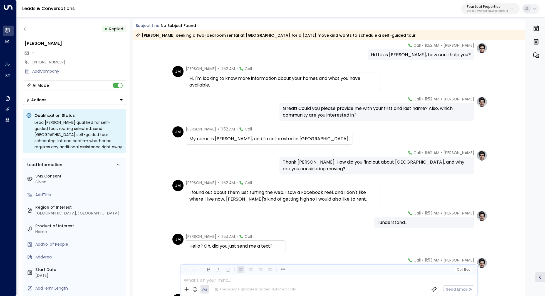
scroll to position [36, 0]
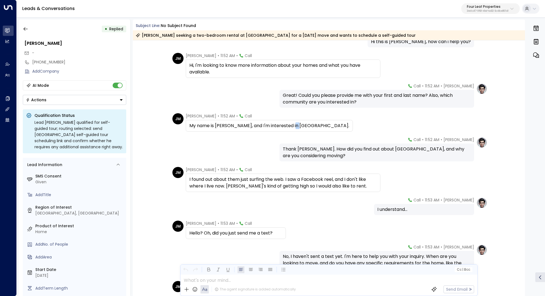
drag, startPoint x: 286, startPoint y: 125, endPoint x: 292, endPoint y: 125, distance: 5.8
click at [292, 125] on div "My name is John Miller, and I'm interested in Summerhill Village." at bounding box center [269, 125] width 160 height 7
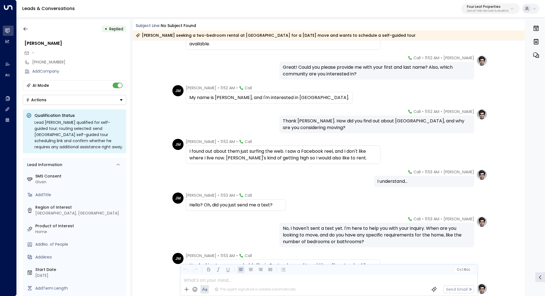
scroll to position [70, 0]
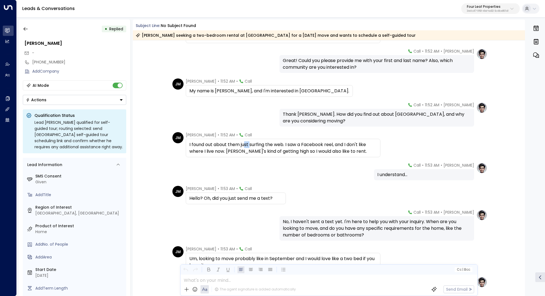
drag, startPoint x: 245, startPoint y: 144, endPoint x: 253, endPoint y: 144, distance: 7.8
click at [253, 144] on div "I found out about them just surfing the web. I saw a Facebook reel, and I don't…" at bounding box center [282, 147] width 187 height 13
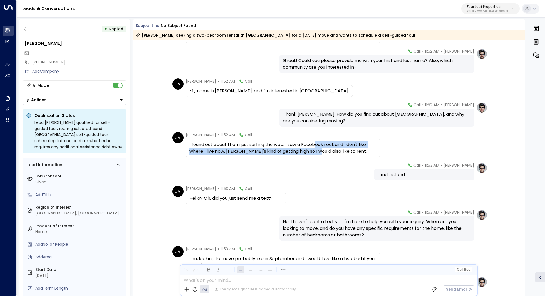
drag, startPoint x: 315, startPoint y: 146, endPoint x: 315, endPoint y: 150, distance: 3.9
click at [315, 150] on div "I found out about them just surfing the web. I saw a Facebook reel, and I don't…" at bounding box center [282, 147] width 187 height 13
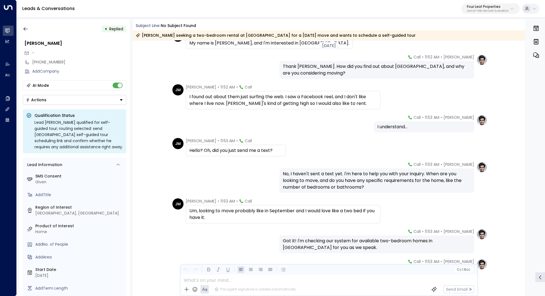
scroll to position [130, 0]
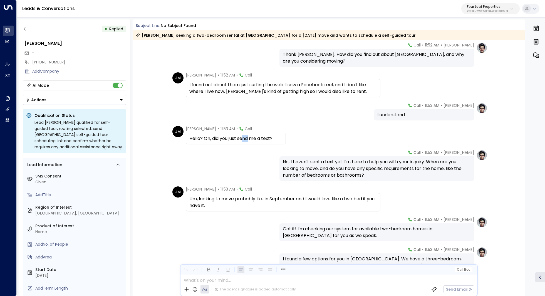
drag, startPoint x: 244, startPoint y: 138, endPoint x: 249, endPoint y: 138, distance: 4.7
click at [249, 138] on div "Hello? Oh, did you just send me a text?" at bounding box center [235, 138] width 93 height 7
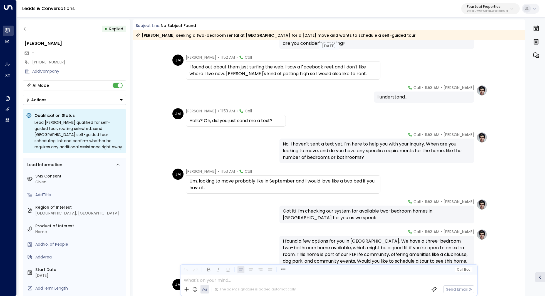
scroll to position [149, 0]
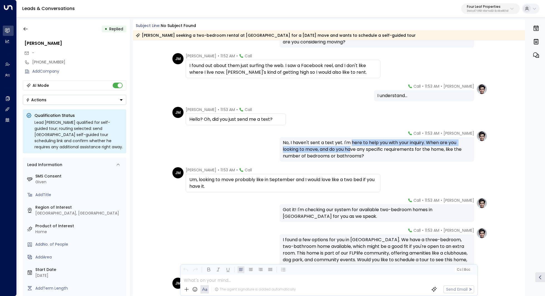
drag, startPoint x: 351, startPoint y: 143, endPoint x: 351, endPoint y: 151, distance: 8.3
click at [351, 151] on div "No, I haven't sent a text yet. I'm here to help you with your inquiry. When are…" at bounding box center [377, 149] width 188 height 20
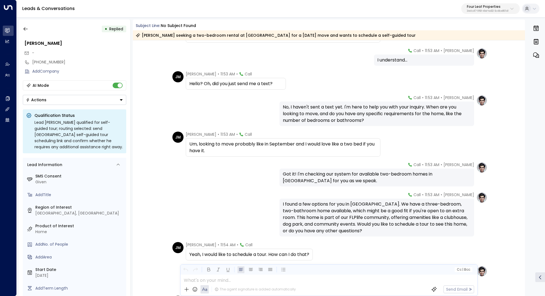
scroll to position [189, 0]
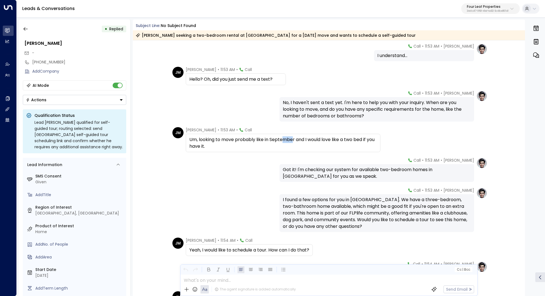
drag, startPoint x: 283, startPoint y: 141, endPoint x: 292, endPoint y: 141, distance: 8.9
click at [292, 141] on div "Um, looking to move probably like in September and I would love like a two bed …" at bounding box center [282, 142] width 187 height 13
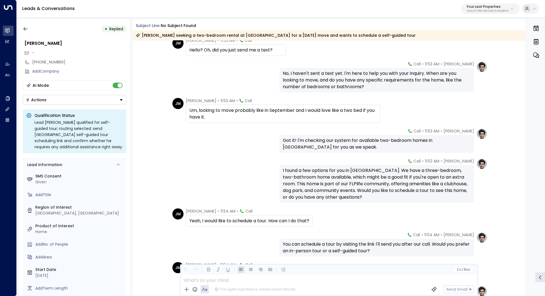
scroll to position [235, 0]
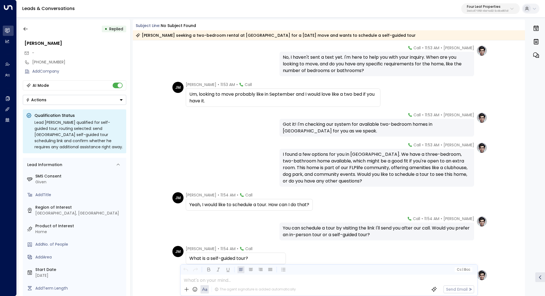
click at [347, 153] on div "I found a few options for you in Summerhill Village. We have a three-bedroom, t…" at bounding box center [377, 167] width 188 height 33
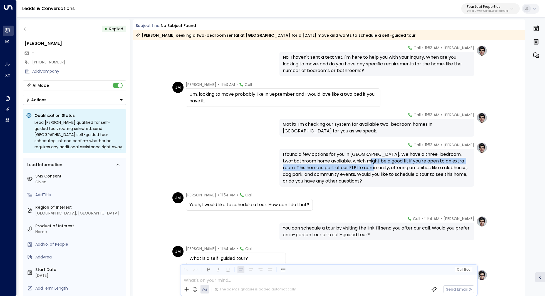
drag, startPoint x: 356, startPoint y: 162, endPoint x: 356, endPoint y: 167, distance: 5.0
click at [356, 167] on div "I found a few options for you in Summerhill Village. We have a three-bedroom, t…" at bounding box center [377, 167] width 188 height 33
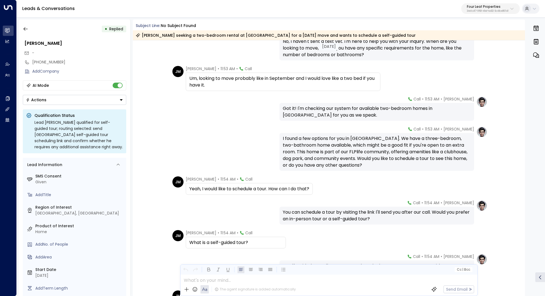
scroll to position [256, 0]
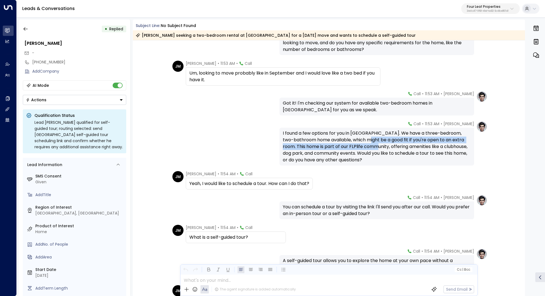
drag, startPoint x: 358, startPoint y: 143, endPoint x: 357, endPoint y: 151, distance: 8.1
click at [357, 150] on div "I found a few options for you in Summerhill Village. We have a three-bedroom, t…" at bounding box center [377, 146] width 188 height 33
click at [357, 151] on div "I found a few options for you in Summerhill Village. We have a three-bedroom, t…" at bounding box center [377, 146] width 188 height 33
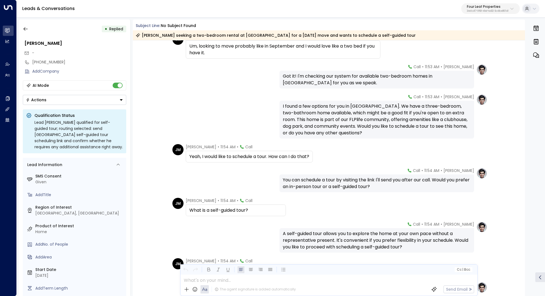
scroll to position [297, 0]
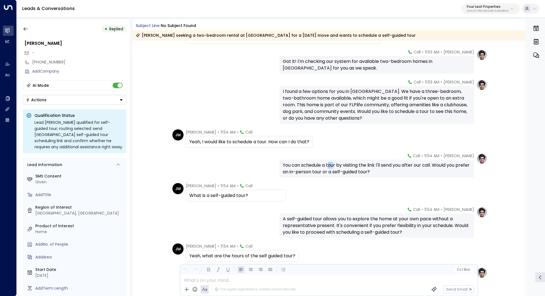
drag, startPoint x: 327, startPoint y: 165, endPoint x: 333, endPoint y: 165, distance: 6.1
click at [333, 165] on div "You can schedule a tour by visiting the link I'll send you after our call. Woul…" at bounding box center [377, 168] width 188 height 13
drag, startPoint x: 353, startPoint y: 165, endPoint x: 353, endPoint y: 169, distance: 4.7
click at [353, 169] on div "You can schedule a tour by visiting the link I'll send you after our call. Woul…" at bounding box center [377, 168] width 188 height 13
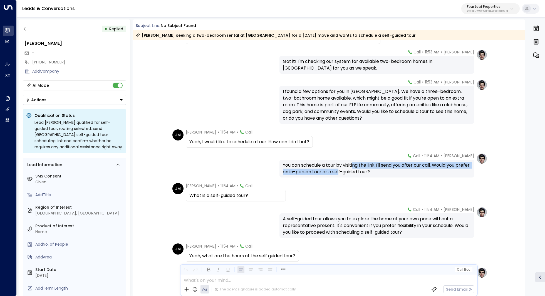
click at [353, 169] on div "You can schedule a tour by visiting the link I'll send you after our call. Woul…" at bounding box center [377, 168] width 188 height 13
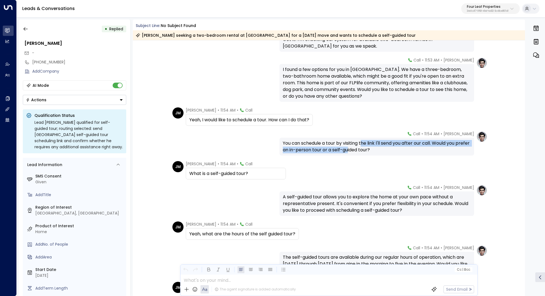
drag, startPoint x: 361, startPoint y: 143, endPoint x: 361, endPoint y: 148, distance: 4.7
click at [361, 148] on div "You can schedule a tour by visiting the link I'll send you after our call. Woul…" at bounding box center [377, 146] width 188 height 13
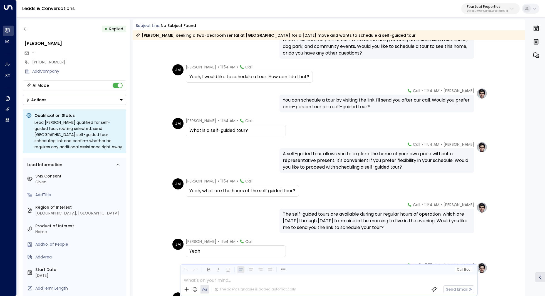
scroll to position [375, 0]
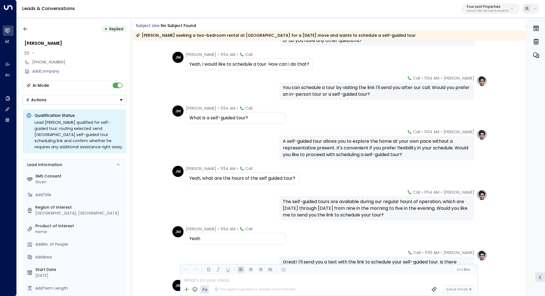
drag, startPoint x: 338, startPoint y: 146, endPoint x: 338, endPoint y: 151, distance: 4.4
click at [338, 151] on div "A self-guided tour allows you to explore the home at your own pace without a re…" at bounding box center [377, 148] width 188 height 20
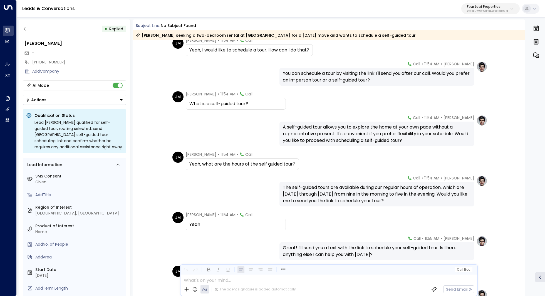
scroll to position [410, 0]
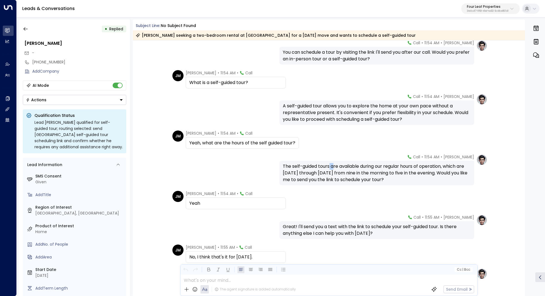
drag, startPoint x: 328, startPoint y: 165, endPoint x: 334, endPoint y: 165, distance: 5.6
click at [334, 165] on div "The self-guided tours are available during our regular hours of operation, whic…" at bounding box center [377, 173] width 188 height 20
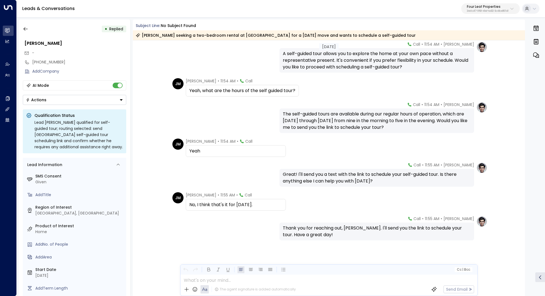
scroll to position [0, 0]
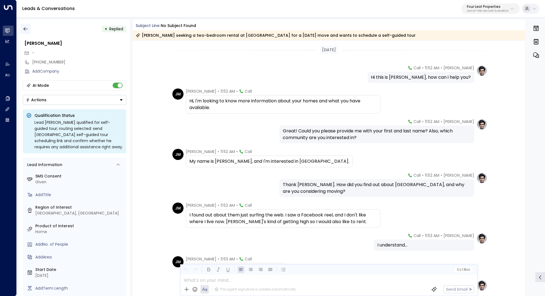
click at [26, 29] on icon "button" at bounding box center [26, 29] width 6 height 6
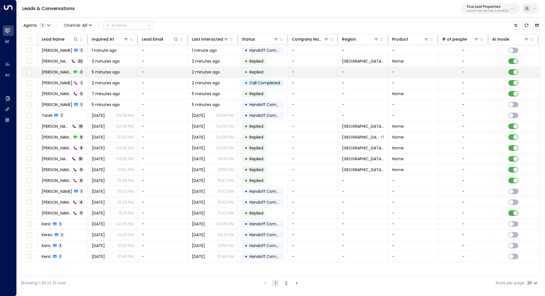
click at [58, 72] on span "[PERSON_NAME]" at bounding box center [57, 72] width 30 height 6
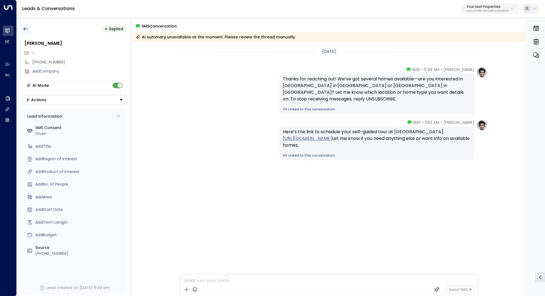
click at [28, 32] on button "button" at bounding box center [26, 29] width 10 height 10
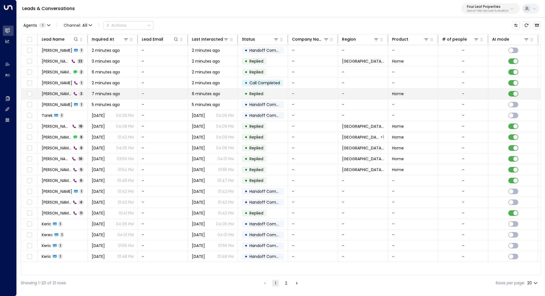
click at [56, 93] on span "[PERSON_NAME]" at bounding box center [57, 94] width 30 height 6
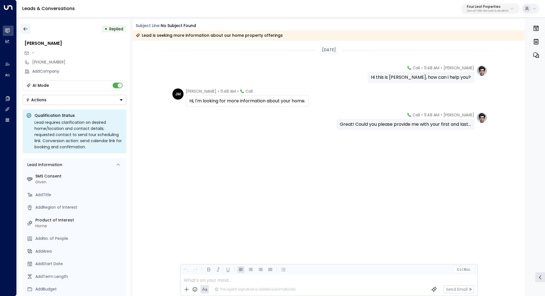
click at [26, 26] on button "button" at bounding box center [26, 29] width 10 height 10
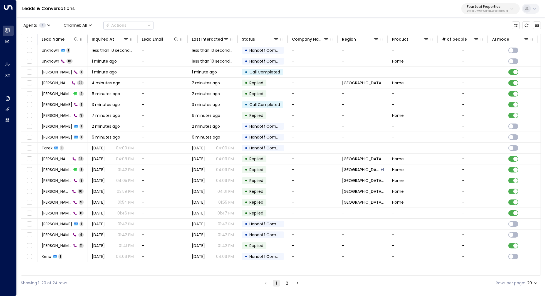
click at [498, 6] on p "Four Leaf Properties" at bounding box center [488, 6] width 42 height 3
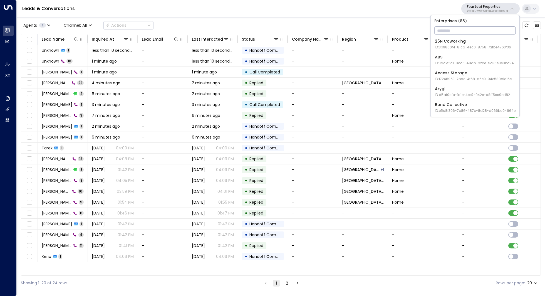
click at [469, 31] on input "text" at bounding box center [474, 30] width 81 height 10
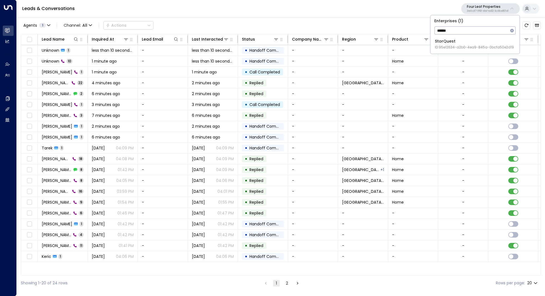
type input "******"
click at [463, 45] on span "ID: 95e12634-a2b0-4ea9-845a-0bcfa50e2d19" at bounding box center [474, 47] width 79 height 5
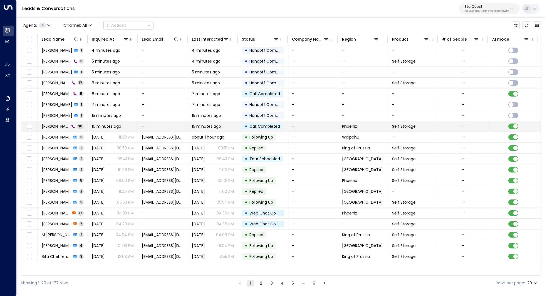
click at [48, 127] on span "[PERSON_NAME]" at bounding box center [56, 126] width 28 height 6
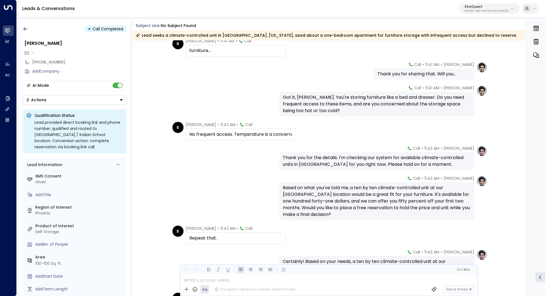
scroll to position [506, 0]
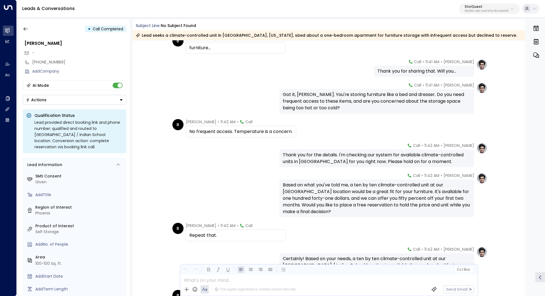
click at [357, 193] on div "Based on what you've told me, a ten by ten climate-controlled unit at our Phoen…" at bounding box center [377, 197] width 188 height 33
click at [361, 195] on div "Based on what you've told me, a ten by ten climate-controlled unit at our Phoen…" at bounding box center [377, 197] width 188 height 33
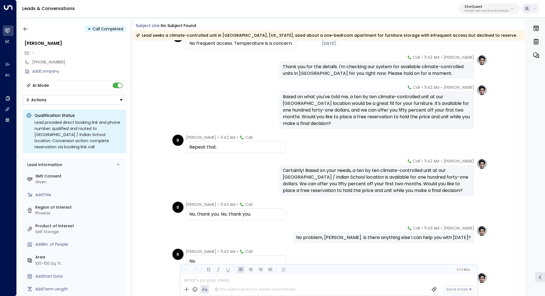
scroll to position [595, 0]
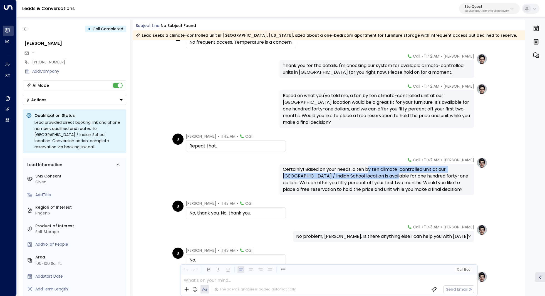
drag, startPoint x: 367, startPoint y: 170, endPoint x: 367, endPoint y: 173, distance: 3.6
click at [367, 173] on div "Certainly! Based on your needs, a ten by ten climate-controlled unit at our Pho…" at bounding box center [377, 179] width 188 height 27
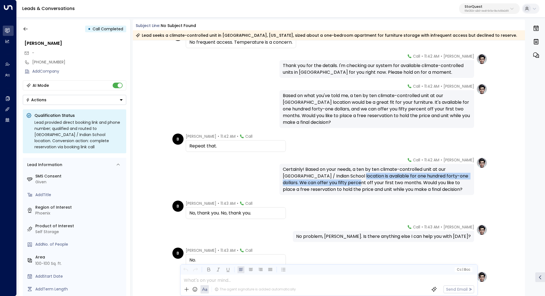
drag, startPoint x: 334, startPoint y: 177, endPoint x: 334, endPoint y: 183, distance: 5.3
click at [334, 183] on div "Certainly! Based on your needs, a ten by ten climate-controlled unit at our Pho…" at bounding box center [377, 179] width 188 height 27
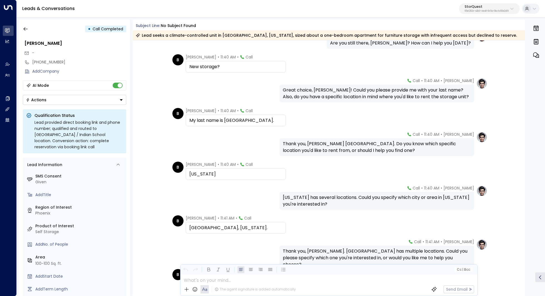
scroll to position [0, 0]
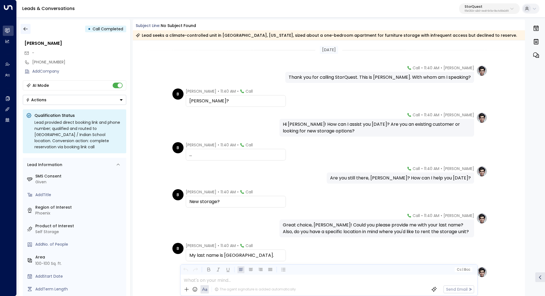
click at [26, 30] on icon "button" at bounding box center [26, 29] width 6 height 6
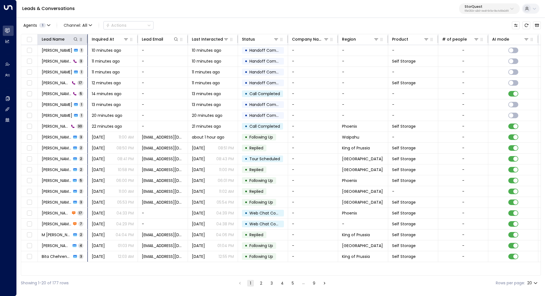
drag, startPoint x: 87, startPoint y: 39, endPoint x: 119, endPoint y: 38, distance: 31.7
click at [88, 39] on hr at bounding box center [87, 39] width 1 height 8
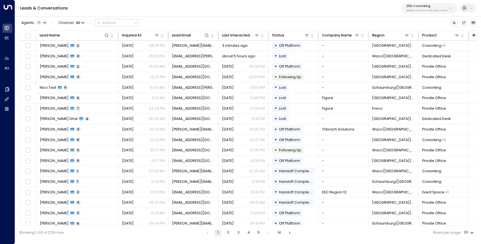
click at [430, 8] on div "25N Coworking 3b9800f4-81ca-4ec0-8758-72fbe4763f36" at bounding box center [426, 7] width 41 height 7
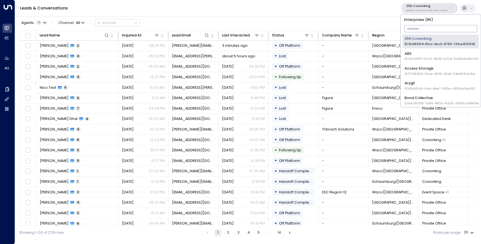
click at [418, 25] on input "text" at bounding box center [440, 29] width 73 height 10
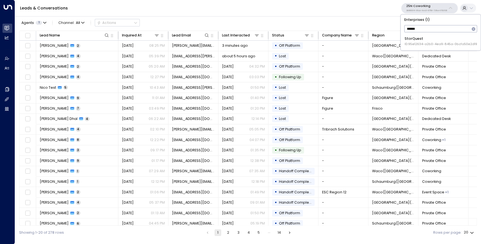
type input "******"
click at [415, 41] on div "StorQuest ID: 95e12634-a2b0-4ea9-845a-0bcfa50e2d19" at bounding box center [441, 41] width 73 height 10
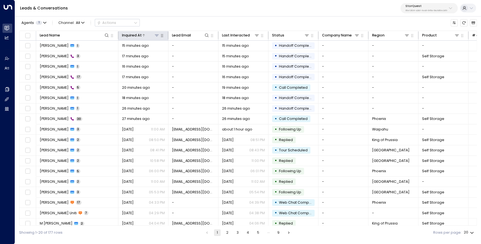
click at [142, 35] on div at bounding box center [151, 36] width 18 height 6
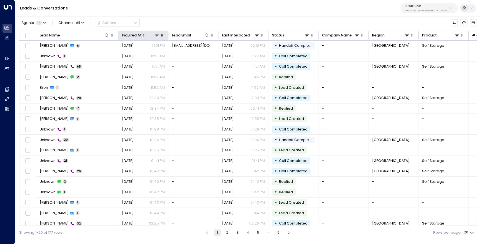
click at [142, 35] on icon at bounding box center [143, 35] width 3 height 3
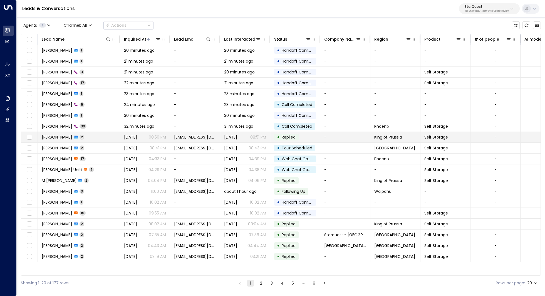
click at [50, 133] on td "Andrew Richey 2" at bounding box center [79, 137] width 82 height 11
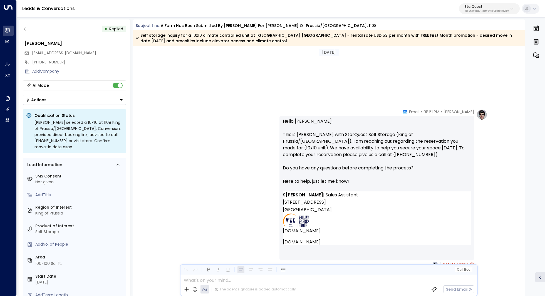
scroll to position [598, 0]
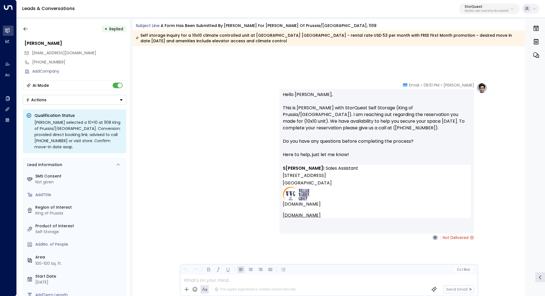
click at [329, 110] on p "Hello Andrew, This is Sarah with StorQuest Self Storage (King of Prussia/Allend…" at bounding box center [377, 127] width 188 height 73
drag, startPoint x: 295, startPoint y: 108, endPoint x: 315, endPoint y: 108, distance: 19.7
click at [315, 108] on p "Hello Andrew, This is Sarah with StorQuest Self Storage (King of Prussia/Allend…" at bounding box center [377, 127] width 188 height 73
drag, startPoint x: 331, startPoint y: 126, endPoint x: 291, endPoint y: 126, distance: 40.0
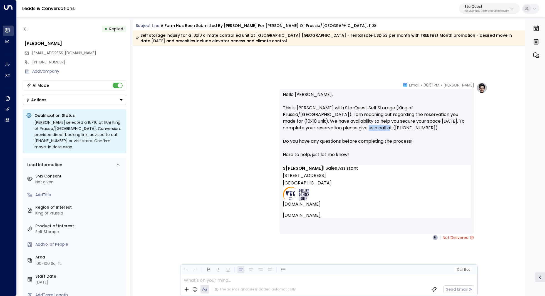
click at [291, 126] on p "Hello Andrew, This is Sarah with StorQuest Self Storage (King of Prussia/Allend…" at bounding box center [377, 127] width 188 height 73
drag, startPoint x: 317, startPoint y: 141, endPoint x: 329, endPoint y: 141, distance: 11.9
click at [329, 141] on p "Hello Andrew, This is Sarah with StorQuest Self Storage (King of Prussia/Allend…" at bounding box center [377, 127] width 188 height 73
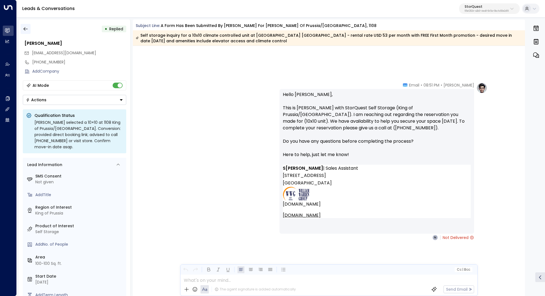
click at [22, 30] on button "button" at bounding box center [26, 29] width 10 height 10
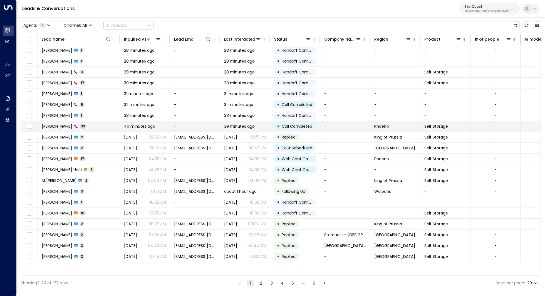
click at [79, 123] on td "Barb 30" at bounding box center [79, 126] width 82 height 11
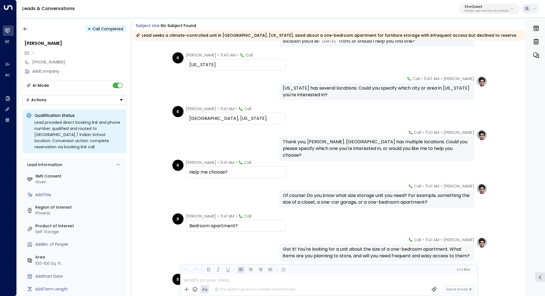
scroll to position [203, 0]
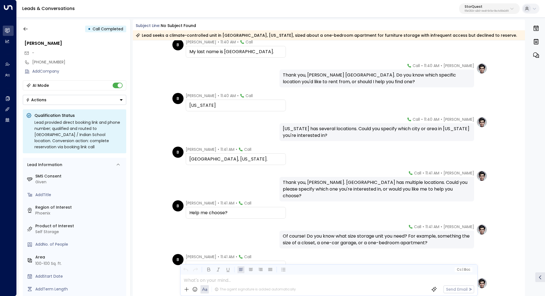
drag, startPoint x: 307, startPoint y: 132, endPoint x: 307, endPoint y: 135, distance: 3.3
click at [307, 135] on div "Arizona has several locations. Could you specify which city or area in Arizona …" at bounding box center [377, 131] width 188 height 13
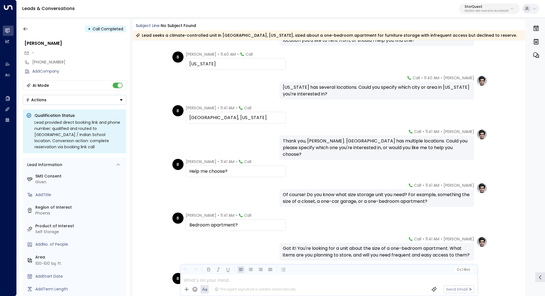
click at [320, 143] on div "Thank you, Barb. Scottsdale has multiple locations. Could you please specify wh…" at bounding box center [377, 148] width 188 height 20
click at [25, 29] on icon "button" at bounding box center [26, 29] width 6 height 6
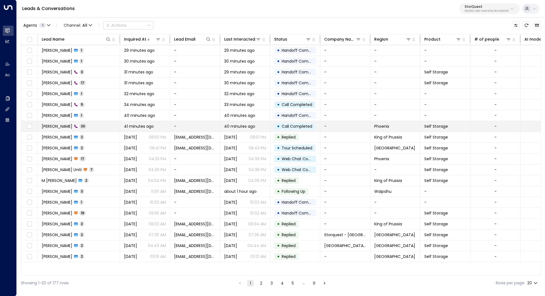
click at [72, 126] on td "Barb 30" at bounding box center [79, 126] width 82 height 11
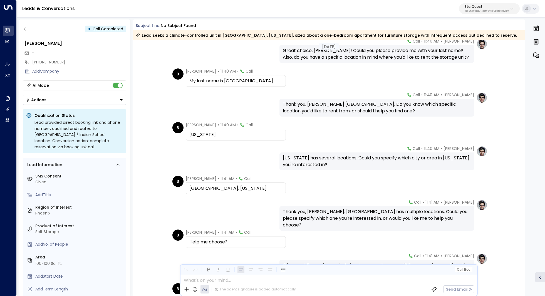
scroll to position [169, 0]
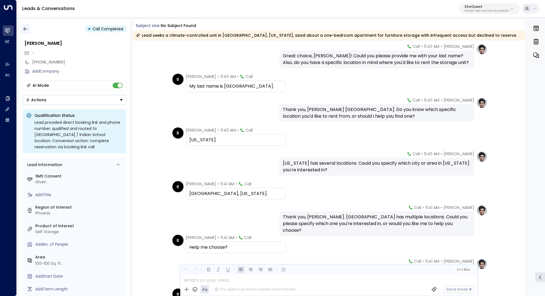
click at [25, 26] on icon "button" at bounding box center [26, 29] width 6 height 6
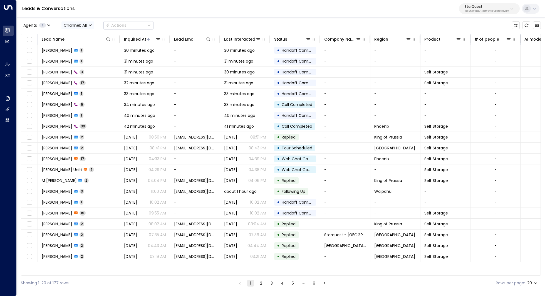
click at [90, 26] on icon "button" at bounding box center [90, 24] width 3 height 1
click at [79, 61] on ul "All SMS Email WhatsApp Voice Web Chat" at bounding box center [75, 45] width 29 height 31
click at [78, 28] on span "Channel: All" at bounding box center [77, 25] width 33 height 8
click at [79, 59] on li "Voice" at bounding box center [76, 56] width 27 height 5
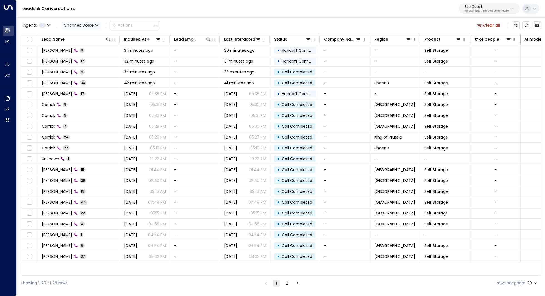
click at [93, 24] on span "Channel: Voice" at bounding box center [80, 25] width 39 height 8
click at [84, 24] on div at bounding box center [272, 148] width 545 height 296
click at [84, 24] on span "Voice" at bounding box center [87, 25] width 11 height 4
click at [79, 36] on p "All" at bounding box center [81, 37] width 27 height 6
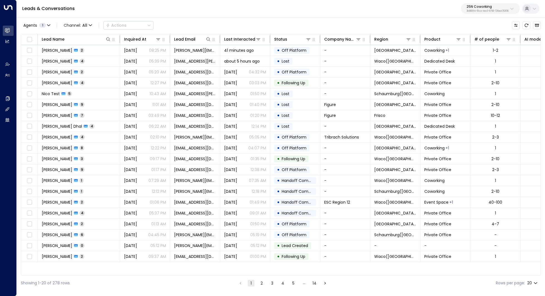
click at [510, 15] on div "Leads & Conversations 25N Coworking 3b9800f4-81ca-4ec0-8758-72fbe4763f36" at bounding box center [281, 9] width 528 height 18
click at [510, 12] on button "25N Coworking 3b9800f4-81ca-4ec0-8758-72fbe4763f36" at bounding box center [490, 8] width 59 height 11
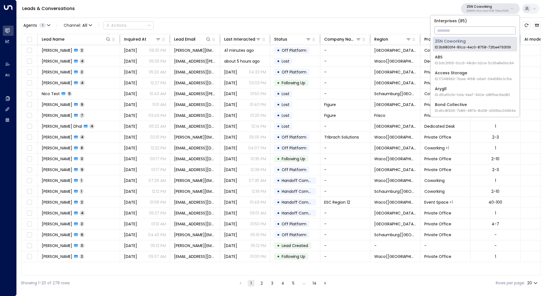
click at [485, 28] on input "text" at bounding box center [474, 30] width 81 height 10
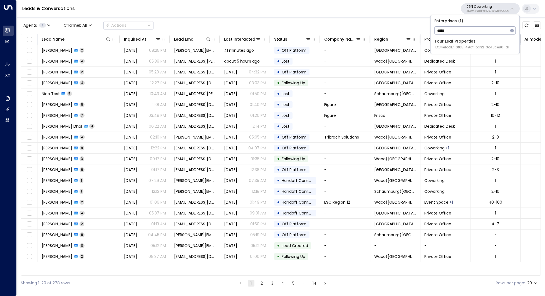
type input "****"
click at [475, 42] on div "Four Leaf Properties ID: 34e1cd17-0f68-49af-bd32-3c48ce8611d1" at bounding box center [472, 43] width 74 height 11
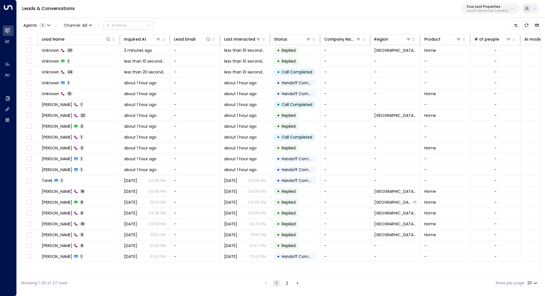
click at [477, 5] on p "Four Leaf Properties" at bounding box center [488, 6] width 42 height 3
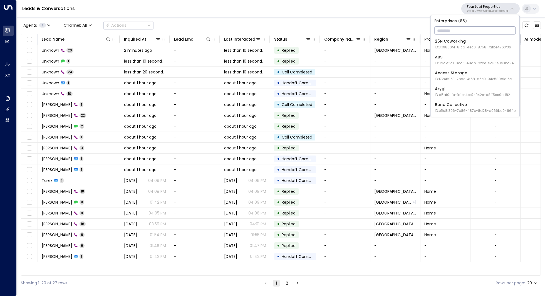
click at [469, 32] on input "text" at bounding box center [474, 30] width 81 height 10
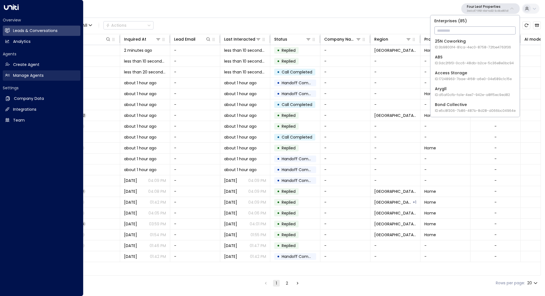
click at [25, 75] on h2 "Manage Agents" at bounding box center [28, 76] width 31 height 6
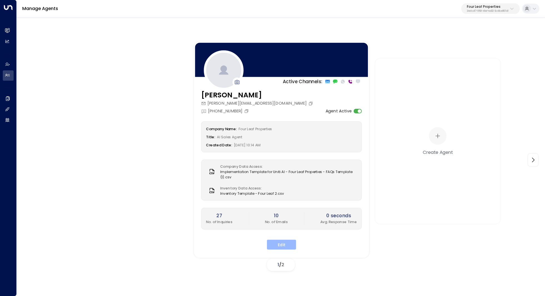
click at [284, 245] on button "Edit" at bounding box center [281, 244] width 29 height 10
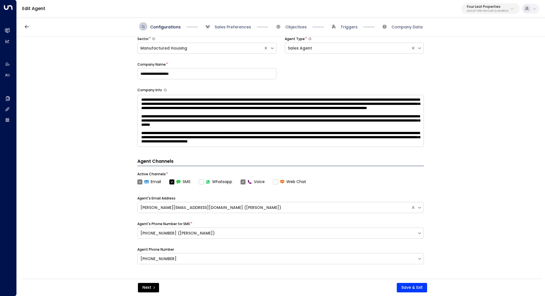
scroll to position [64, 0]
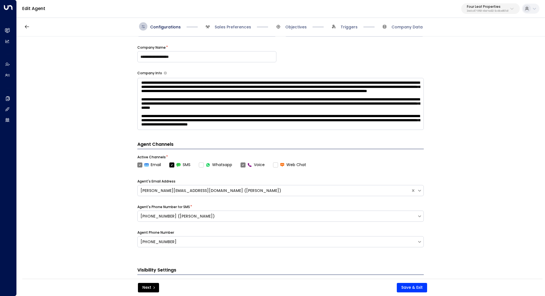
click at [239, 30] on span "Sales Preferences" at bounding box center [227, 26] width 48 height 8
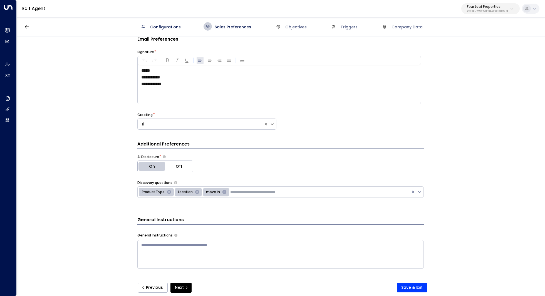
scroll to position [8, 0]
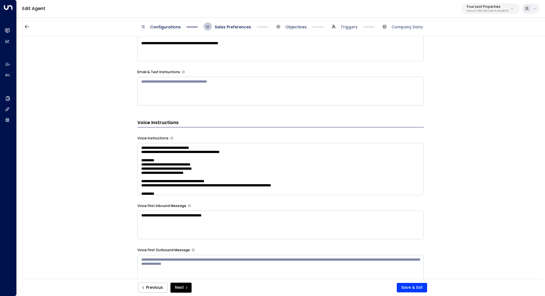
click at [301, 25] on span "Objectives" at bounding box center [295, 27] width 21 height 6
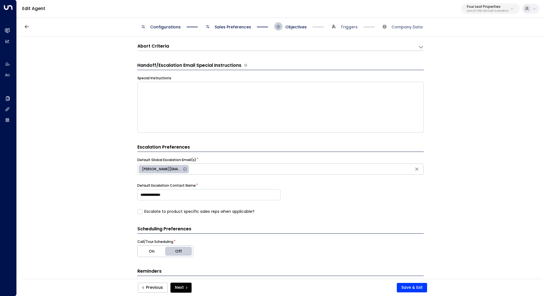
scroll to position [113, 0]
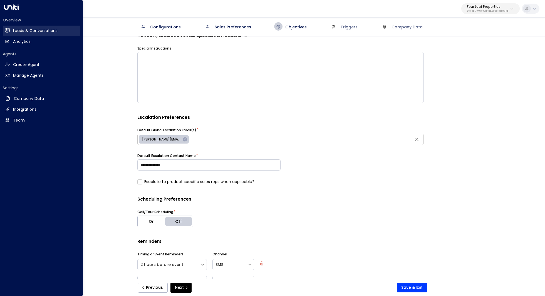
click at [24, 33] on h2 "Leads & Conversations" at bounding box center [35, 31] width 44 height 6
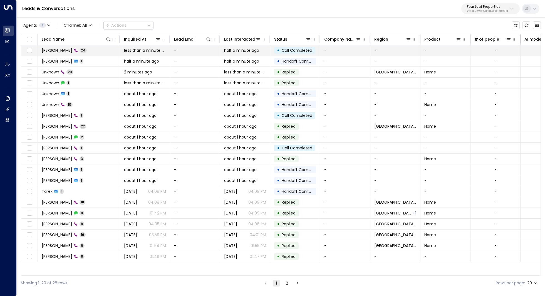
click at [48, 51] on span "[PERSON_NAME]" at bounding box center [57, 51] width 31 height 6
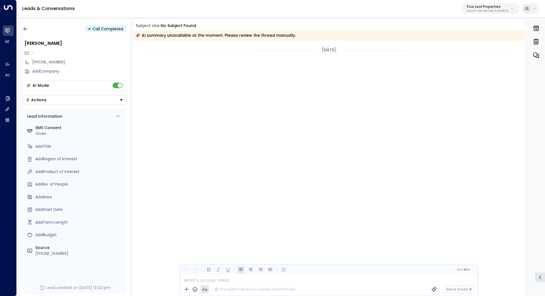
scroll to position [958, 0]
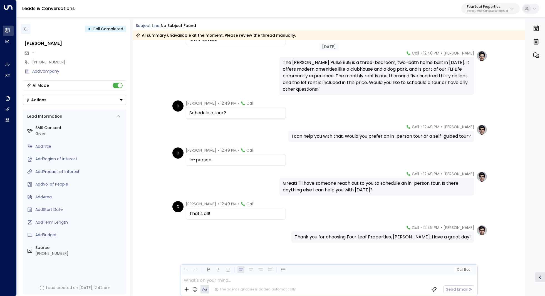
click at [26, 31] on icon "button" at bounding box center [26, 29] width 6 height 6
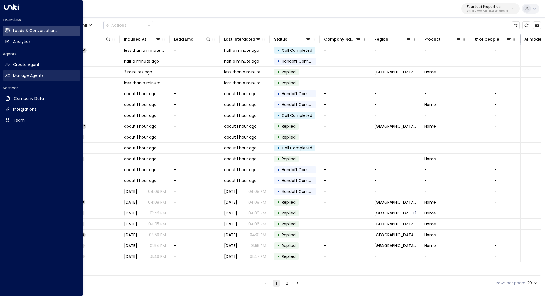
click at [25, 78] on h2 "Manage Agents" at bounding box center [28, 76] width 31 height 6
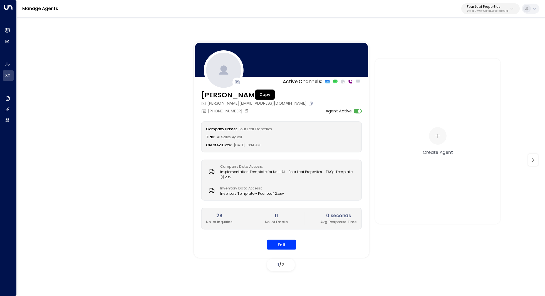
click at [308, 104] on icon "Copy" at bounding box center [310, 103] width 5 height 5
click at [278, 243] on button "Edit" at bounding box center [281, 244] width 29 height 10
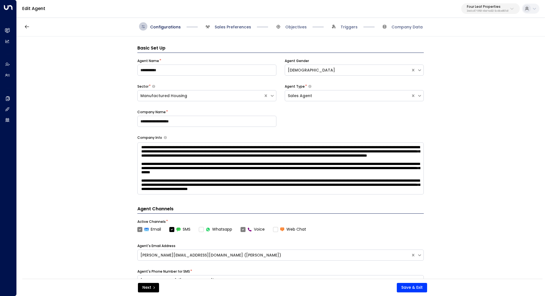
click at [233, 28] on span "Sales Preferences" at bounding box center [233, 27] width 36 height 6
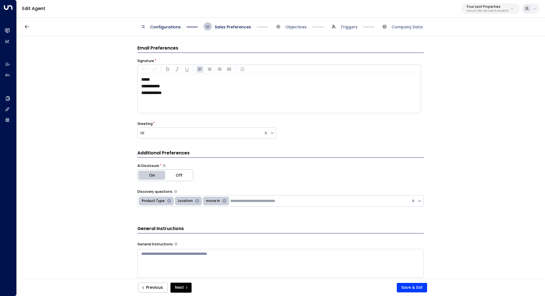
click at [293, 30] on span "Objectives" at bounding box center [290, 26] width 33 height 8
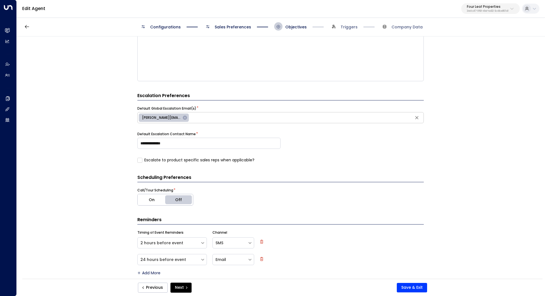
scroll to position [140, 0]
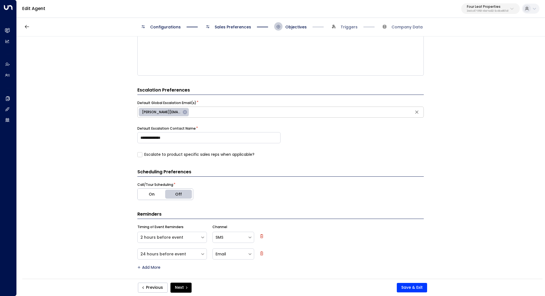
click at [183, 112] on icon at bounding box center [185, 112] width 4 height 4
click at [202, 114] on input "text" at bounding box center [280, 112] width 283 height 8
paste input "**********"
type input "**********"
paste input "**********"
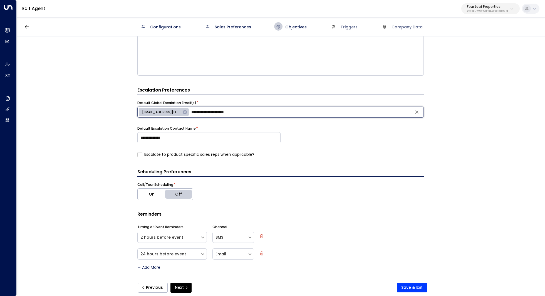
drag, startPoint x: 253, startPoint y: 112, endPoint x: 192, endPoint y: 111, distance: 60.6
click at [192, 111] on input "**********" at bounding box center [306, 112] width 232 height 8
type input "*"
paste input "**********"
type input "**********"
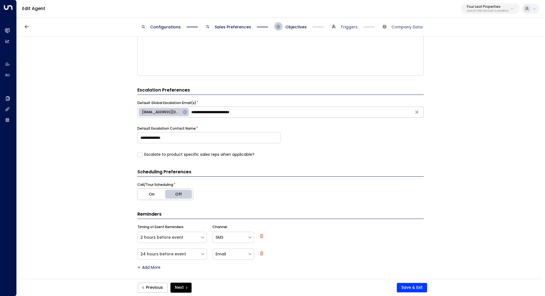
click at [381, 151] on div "Escalate to product specific sales reps when applicable?" at bounding box center [280, 154] width 286 height 6
drag, startPoint x: 186, startPoint y: 138, endPoint x: 126, endPoint y: 137, distance: 60.3
click at [126, 137] on div "**********" at bounding box center [280, 159] width 527 height 246
click at [185, 112] on icon at bounding box center [185, 112] width 4 height 4
click at [155, 136] on input "***" at bounding box center [208, 137] width 143 height 11
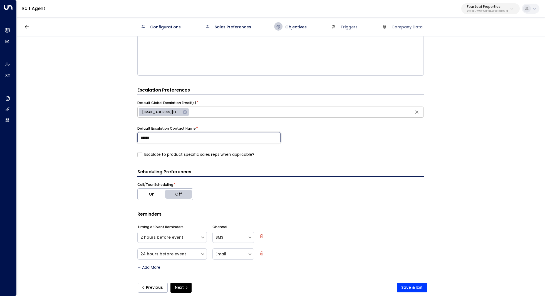
paste input "*********"
type input "**********"
click at [113, 190] on div "**********" at bounding box center [280, 159] width 527 height 246
click at [407, 287] on button "Save & Exit" at bounding box center [412, 287] width 30 height 9
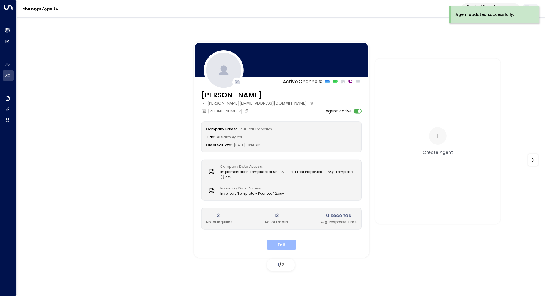
click at [290, 243] on button "Edit" at bounding box center [281, 244] width 29 height 10
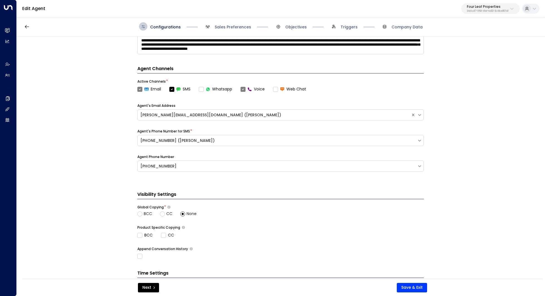
scroll to position [186, 0]
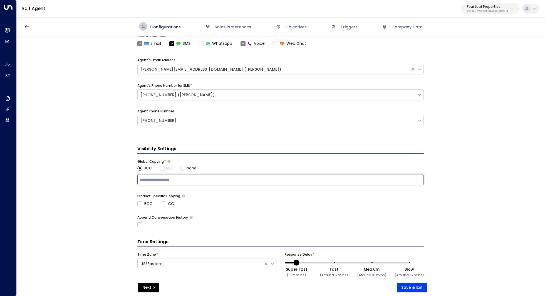
click at [171, 182] on input "text" at bounding box center [280, 179] width 283 height 8
paste input "********"
type input "********"
drag, startPoint x: 195, startPoint y: 182, endPoint x: 109, endPoint y: 182, distance: 85.6
click at [109, 182] on div "**********" at bounding box center [280, 159] width 527 height 246
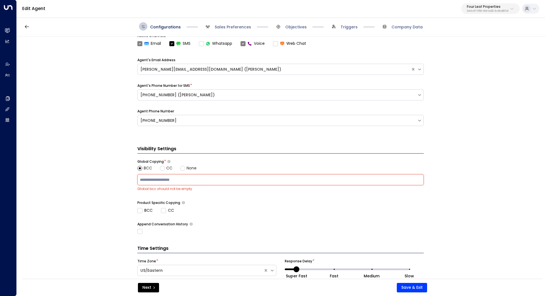
paste input "**********"
type input "**********"
click at [418, 290] on button "Save & Exit" at bounding box center [412, 287] width 30 height 9
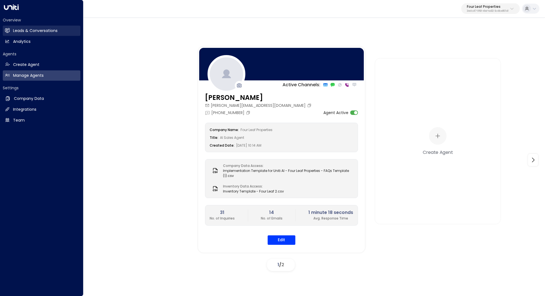
click at [25, 33] on h2 "Leads & Conversations" at bounding box center [35, 31] width 44 height 6
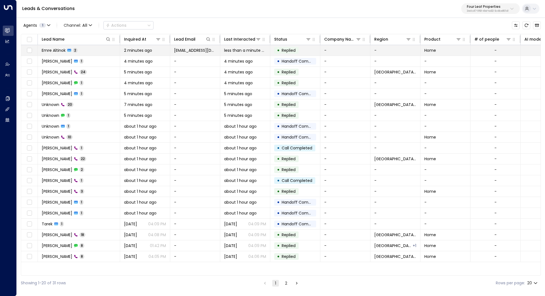
click at [57, 51] on span "Emre Altinok" at bounding box center [54, 51] width 24 height 6
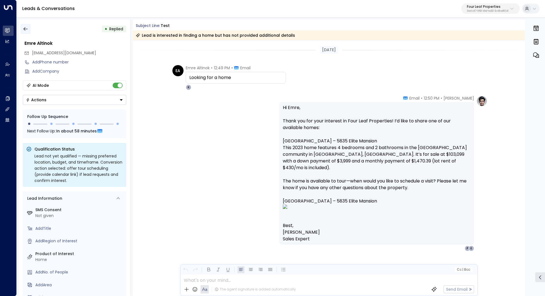
click at [26, 28] on icon "button" at bounding box center [26, 29] width 6 height 6
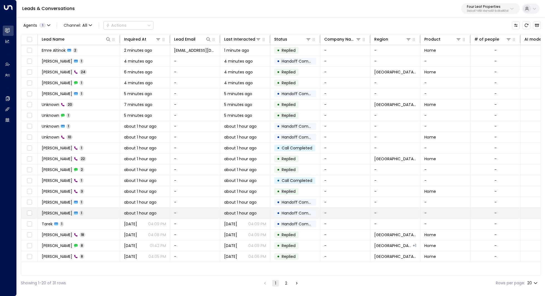
click at [83, 215] on td "[PERSON_NAME] 1" at bounding box center [79, 213] width 82 height 11
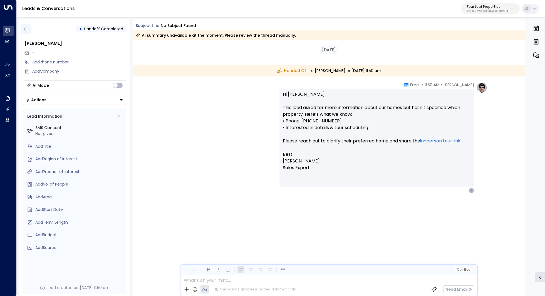
click at [23, 26] on button "button" at bounding box center [26, 29] width 10 height 10
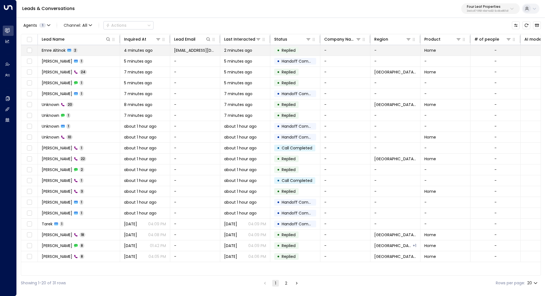
click at [59, 49] on span "Emre Altinok" at bounding box center [54, 51] width 24 height 6
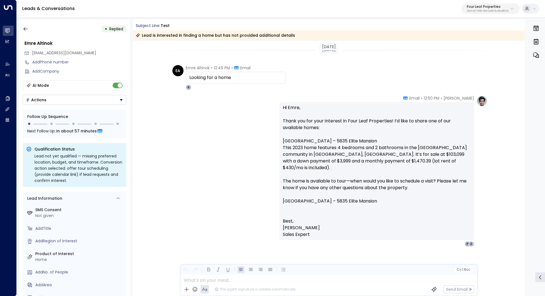
scroll to position [4, 0]
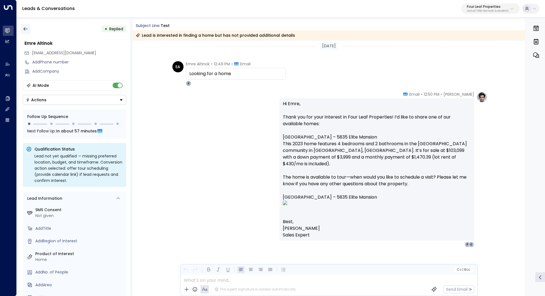
click at [26, 29] on icon "button" at bounding box center [26, 29] width 6 height 6
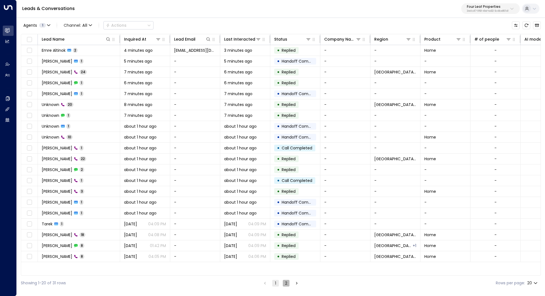
click at [288, 282] on button "2" at bounding box center [286, 283] width 7 height 7
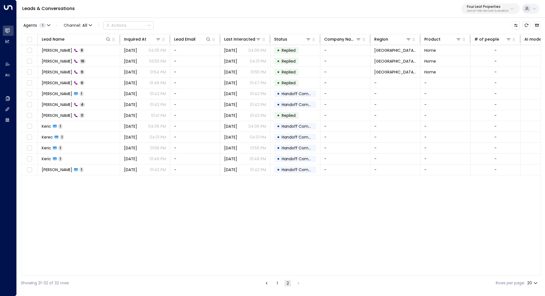
click at [278, 283] on button "1" at bounding box center [277, 283] width 7 height 7
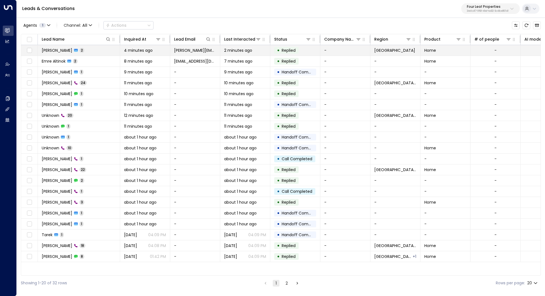
click at [61, 52] on span "[PERSON_NAME]" at bounding box center [57, 51] width 31 height 6
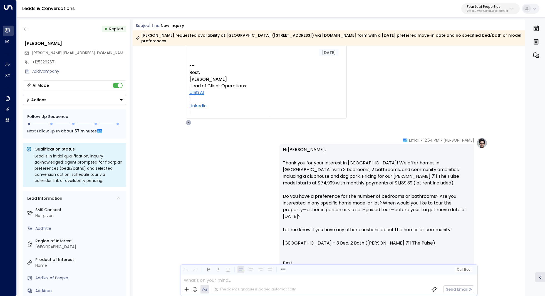
scroll to position [290, 0]
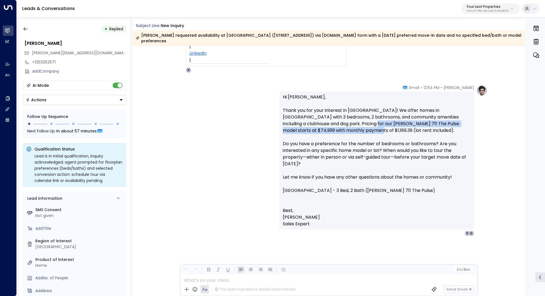
drag, startPoint x: 334, startPoint y: 122, endPoint x: 334, endPoint y: 127, distance: 5.3
click at [334, 127] on p "Hi [PERSON_NAME], Thank you for your interest in [GEOGRAPHIC_DATA]! We offer ho…" at bounding box center [377, 153] width 188 height 118
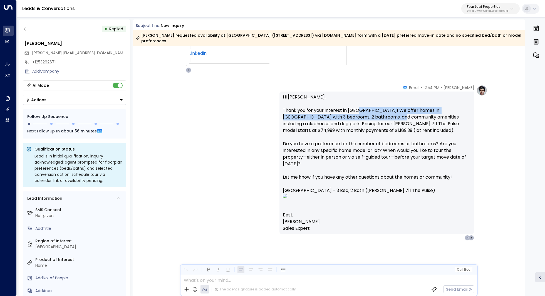
drag, startPoint x: 362, startPoint y: 112, endPoint x: 361, endPoint y: 116, distance: 3.9
click at [361, 116] on p "Hi [PERSON_NAME], Thank you for your interest in [GEOGRAPHIC_DATA]! We offer ho…" at bounding box center [377, 153] width 188 height 118
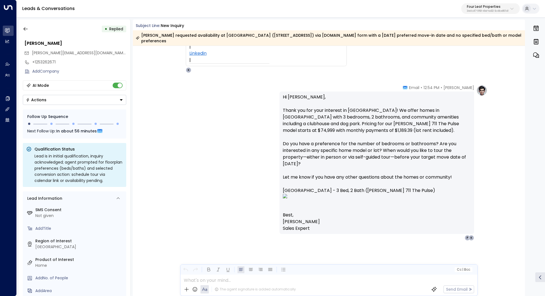
click at [366, 115] on p "Hi [PERSON_NAME], Thank you for your interest in [GEOGRAPHIC_DATA]! We offer ho…" at bounding box center [377, 153] width 188 height 118
click at [367, 115] on p "Hi [PERSON_NAME], Thank you for your interest in [GEOGRAPHIC_DATA]! We offer ho…" at bounding box center [377, 153] width 188 height 118
click at [374, 117] on p "Hi [PERSON_NAME], Thank you for your interest in [GEOGRAPHIC_DATA]! We offer ho…" at bounding box center [377, 153] width 188 height 118
click at [374, 118] on p "Hi [PERSON_NAME], Thank you for your interest in [GEOGRAPHIC_DATA]! We offer ho…" at bounding box center [377, 153] width 188 height 118
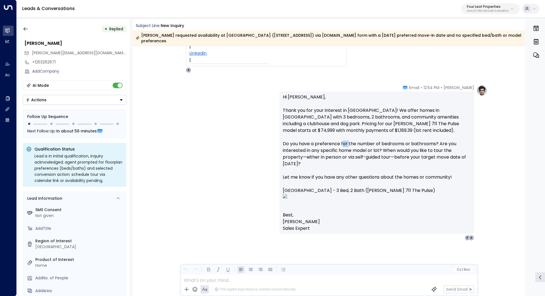
drag, startPoint x: 341, startPoint y: 143, endPoint x: 347, endPoint y: 143, distance: 6.1
click at [347, 143] on p "Hi [PERSON_NAME], Thank you for your interest in [GEOGRAPHIC_DATA]! We offer ho…" at bounding box center [377, 153] width 188 height 118
click at [357, 144] on p "Hi [PERSON_NAME], Thank you for your interest in [GEOGRAPHIC_DATA]! We offer ho…" at bounding box center [377, 153] width 188 height 118
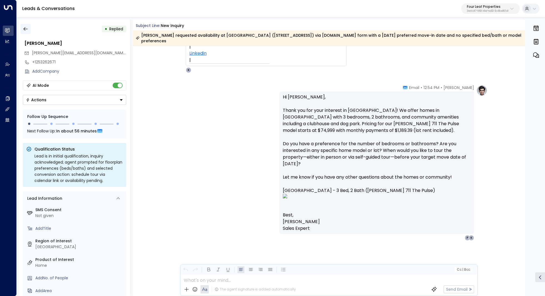
click at [29, 30] on button "button" at bounding box center [26, 29] width 10 height 10
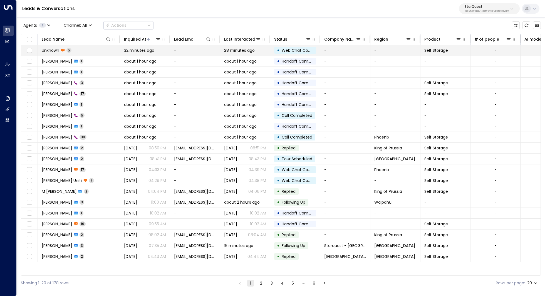
click at [48, 48] on span "Unknown" at bounding box center [51, 51] width 18 height 6
